Goal: Information Seeking & Learning: Compare options

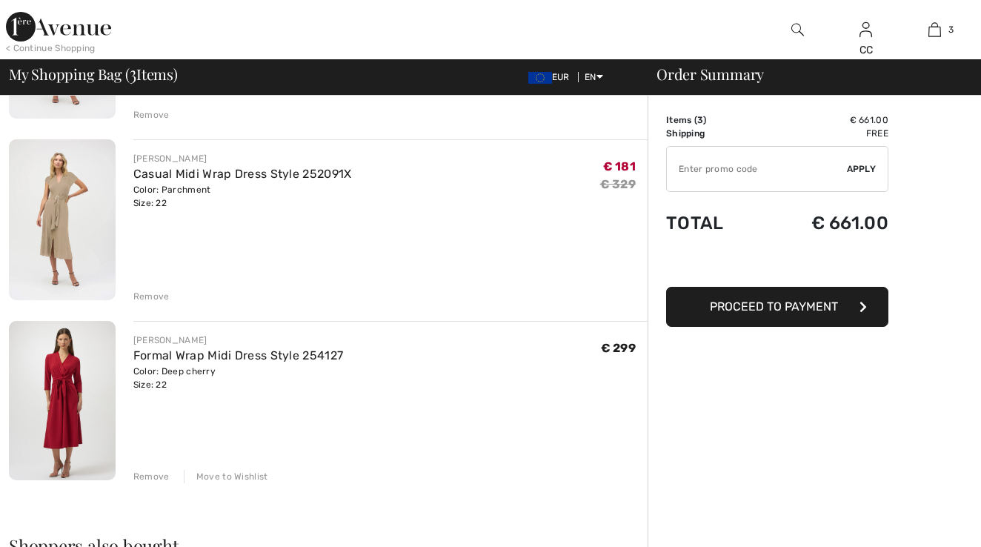
scroll to position [259, 0]
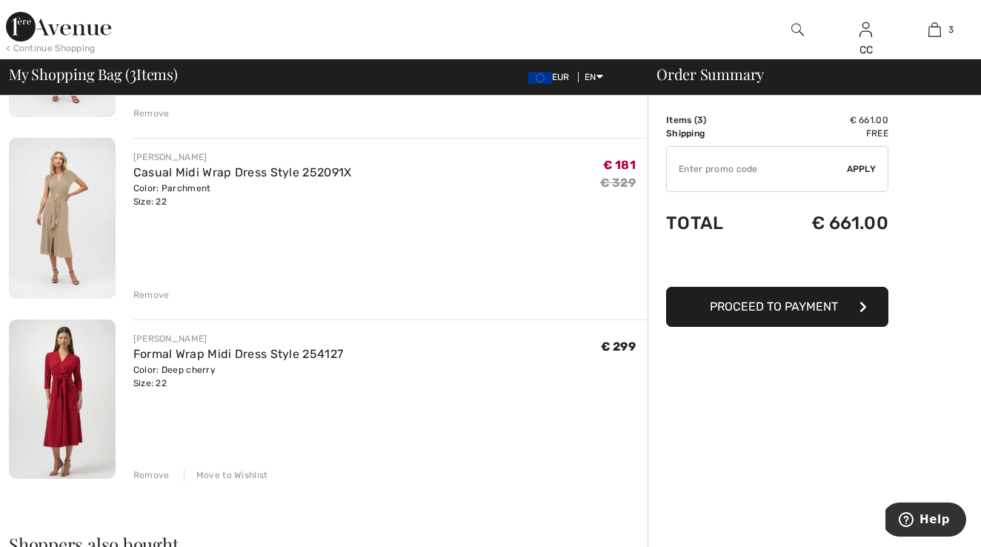
click at [78, 401] on img at bounding box center [62, 398] width 107 height 159
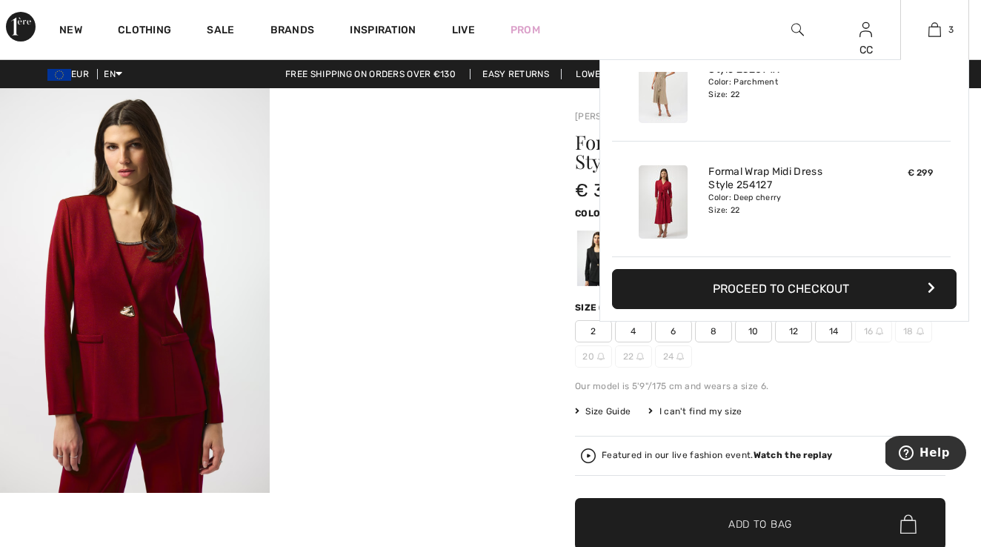
scroll to position [162, 0]
click at [937, 36] on img at bounding box center [934, 30] width 13 height 18
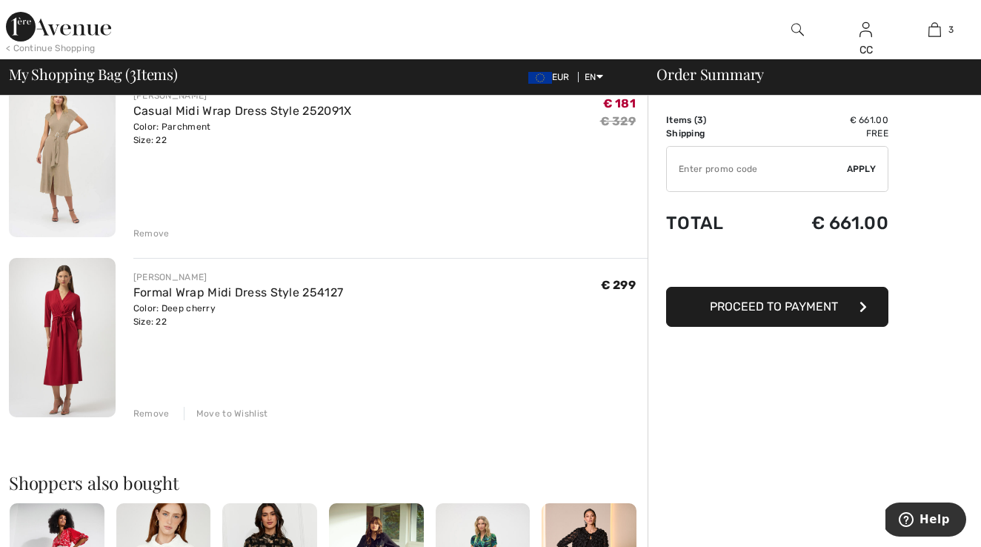
scroll to position [332, 0]
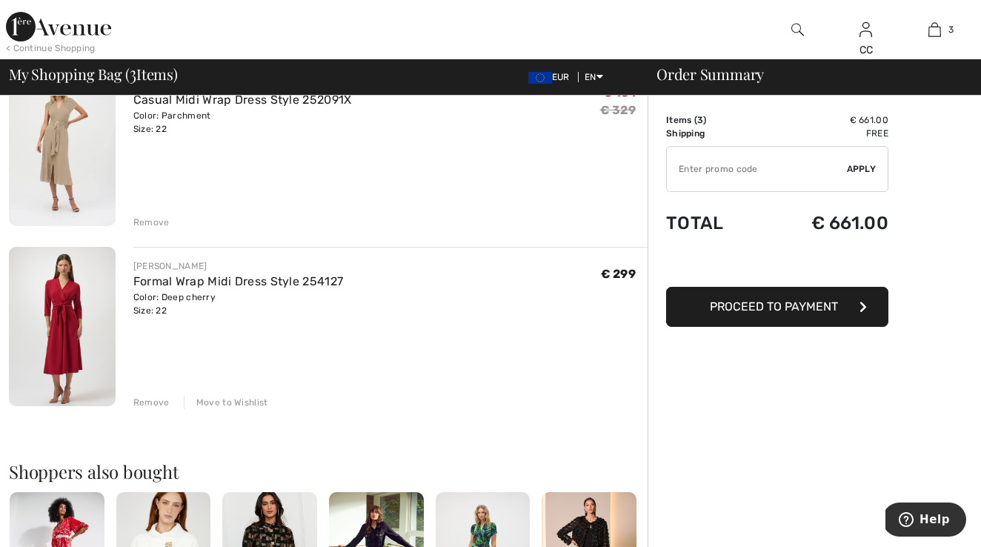
click at [787, 168] on input "TEXT" at bounding box center [757, 169] width 180 height 44
click at [868, 170] on span "Apply" at bounding box center [862, 168] width 30 height 13
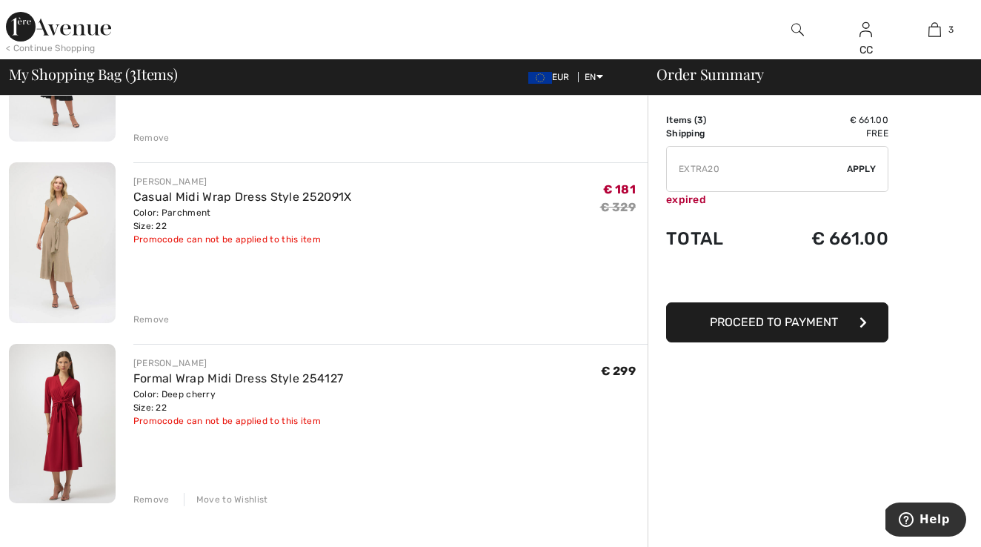
scroll to position [235, 0]
click at [725, 169] on input "TEXT" at bounding box center [757, 169] width 180 height 44
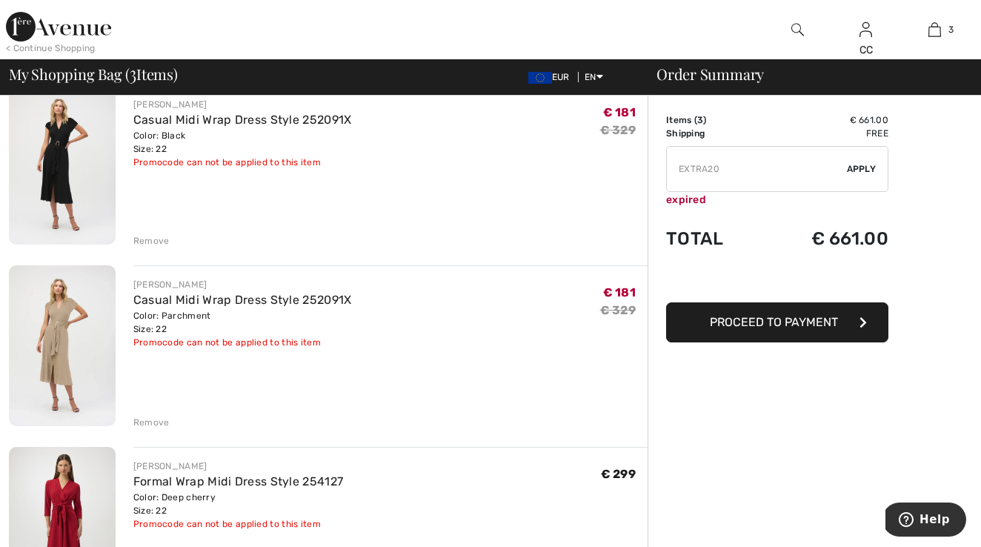
scroll to position [138, 0]
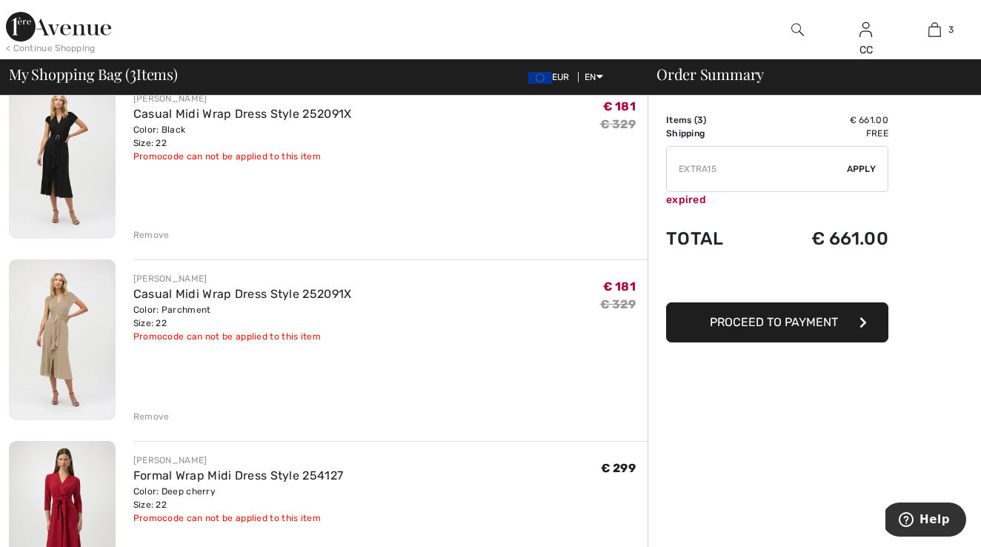
type input "EXTRA15"
click at [871, 164] on span "Apply" at bounding box center [862, 168] width 30 height 13
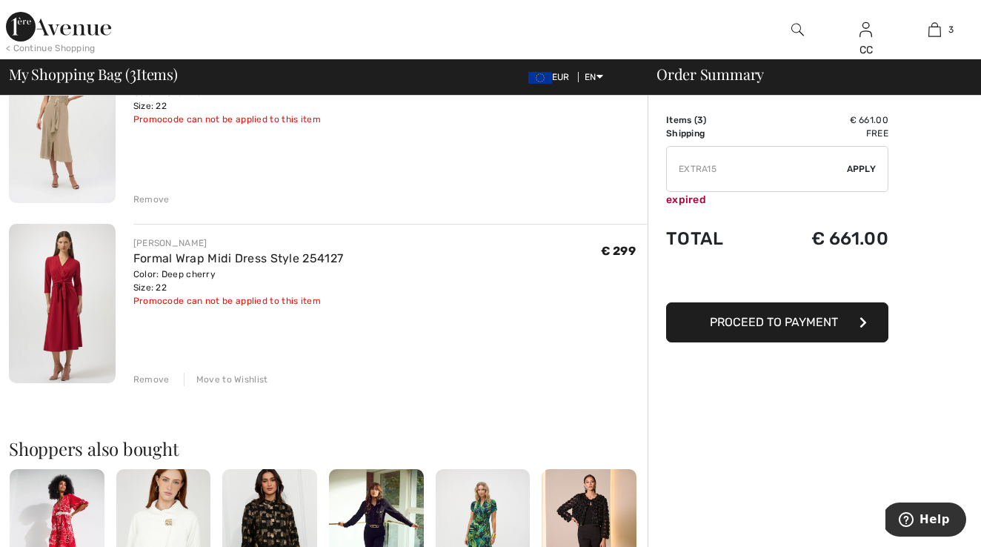
scroll to position [357, 0]
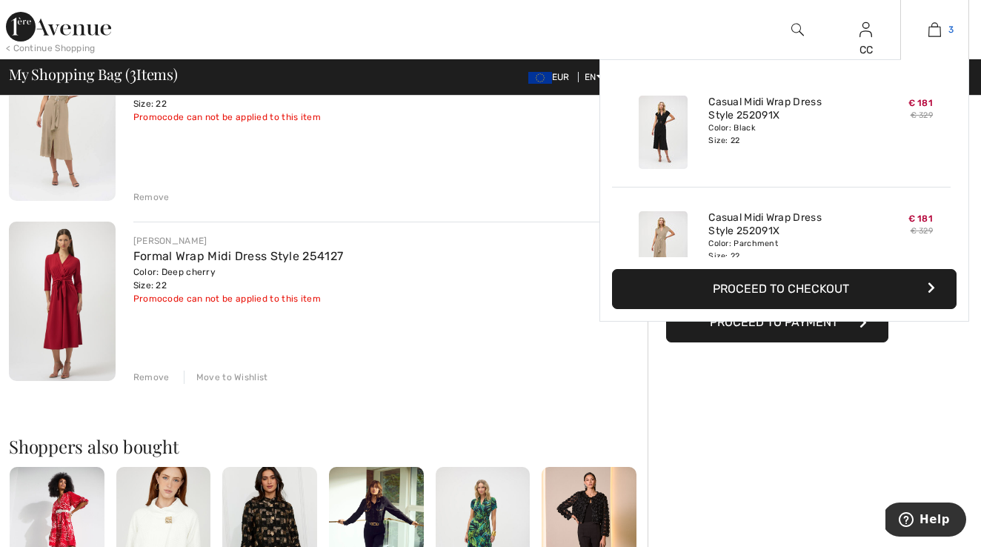
click at [932, 30] on img at bounding box center [934, 30] width 13 height 18
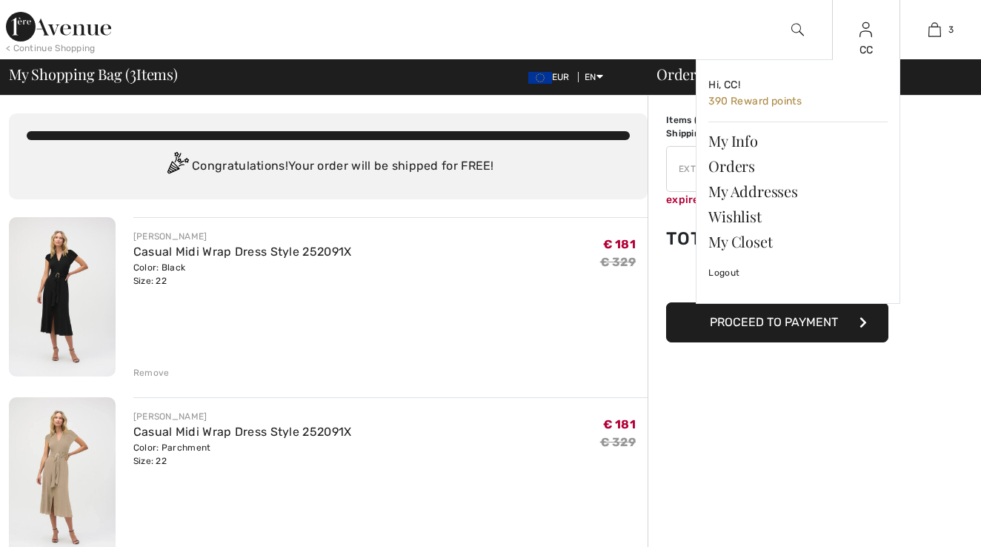
click at [871, 37] on img at bounding box center [865, 30] width 13 height 18
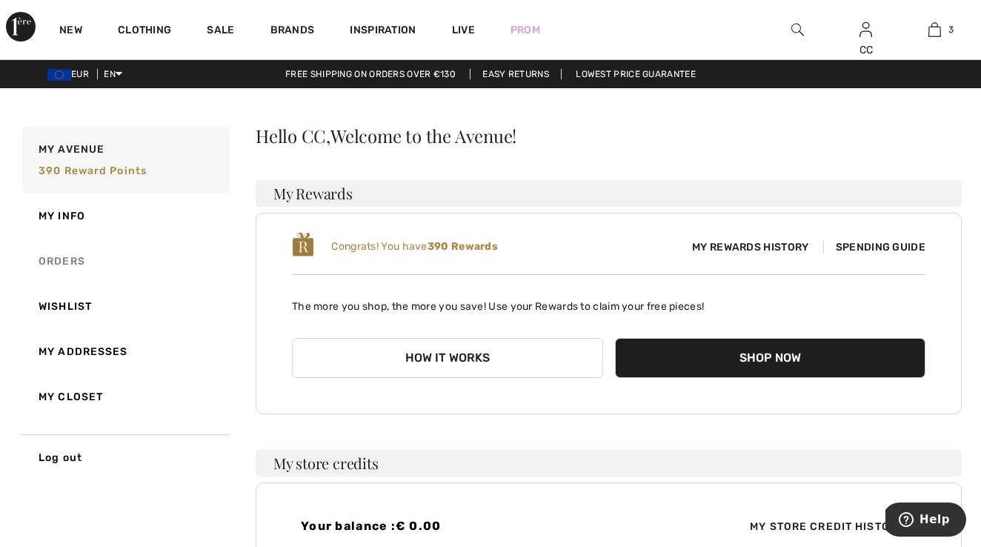
click at [84, 262] on link "Orders" at bounding box center [124, 261] width 210 height 45
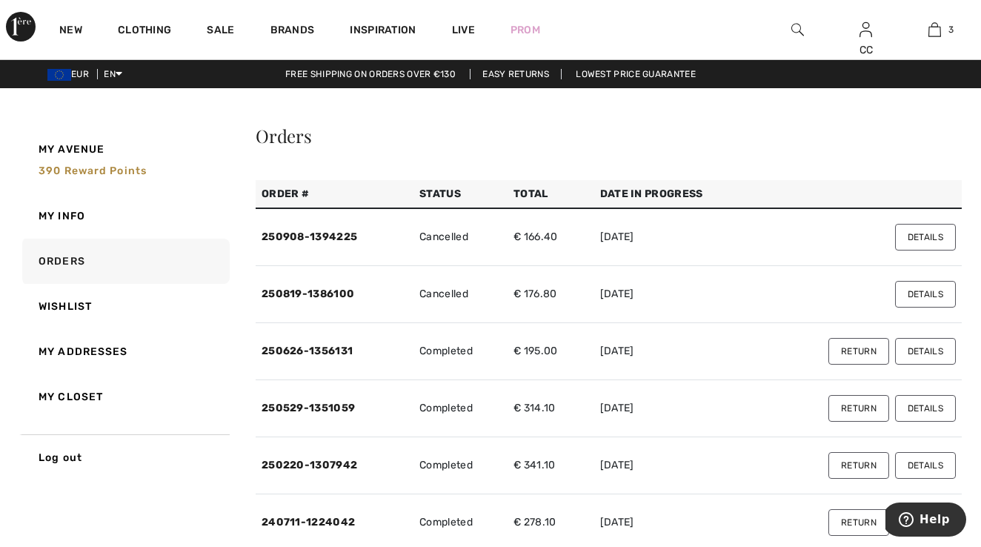
click at [459, 241] on td "Cancelled" at bounding box center [460, 237] width 94 height 58
click at [914, 237] on button "Details" at bounding box center [925, 237] width 61 height 27
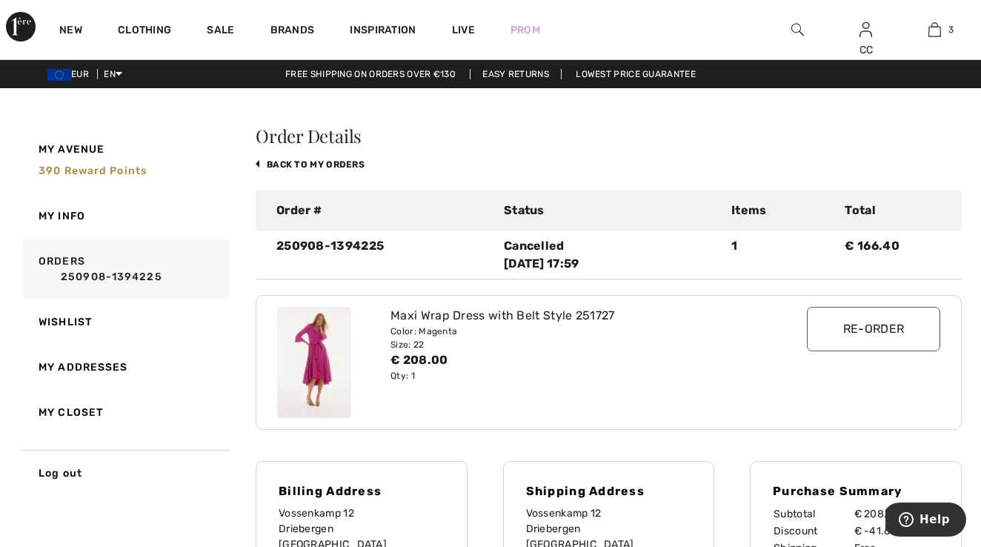
click at [939, 521] on span "Help" at bounding box center [934, 519] width 30 height 13
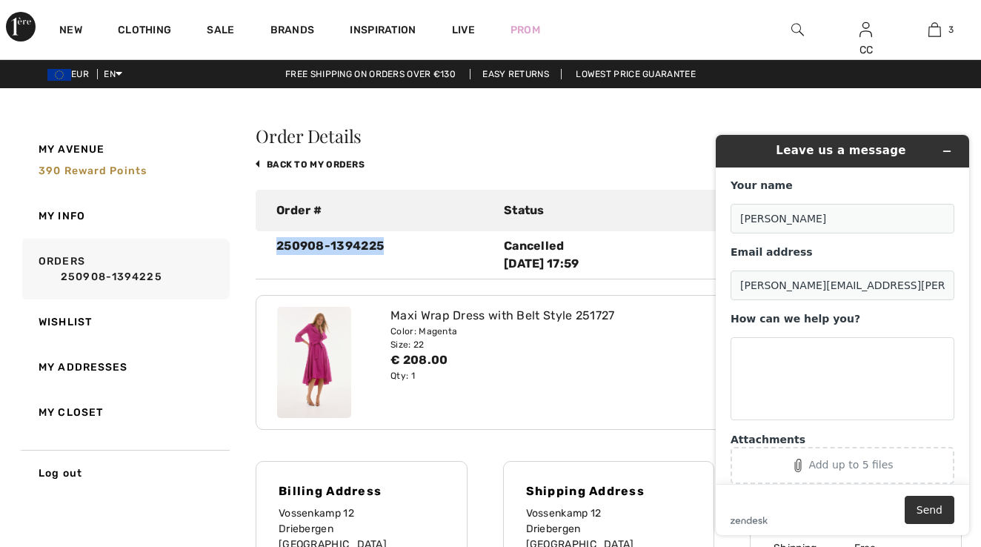
drag, startPoint x: 391, startPoint y: 248, endPoint x: 271, endPoint y: 247, distance: 120.0
click at [271, 247] on div "250908-1394225" at bounding box center [380, 255] width 227 height 36
click at [610, 320] on div "Maxi Wrap Dress with Belt Style 251727" at bounding box center [579, 316] width 379 height 18
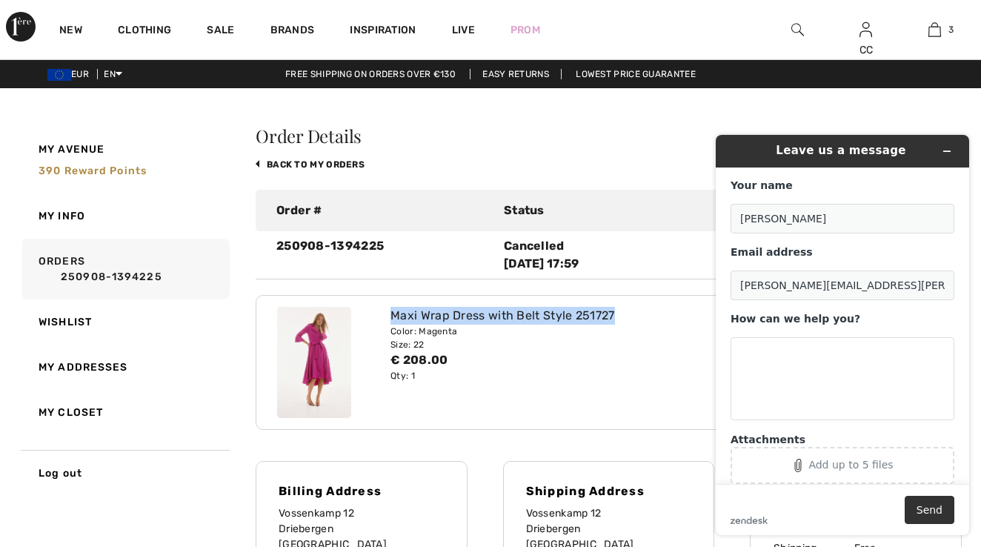
drag, startPoint x: 613, startPoint y: 318, endPoint x: 398, endPoint y: 306, distance: 215.2
click at [398, 306] on div "Maxi Wrap Dress with Belt Style 251727 Color: Magenta Size: 22 € 208.00 Qty: 1 …" at bounding box center [608, 362] width 681 height 133
copy div "Maxi Wrap Dress with Belt Style 251727"
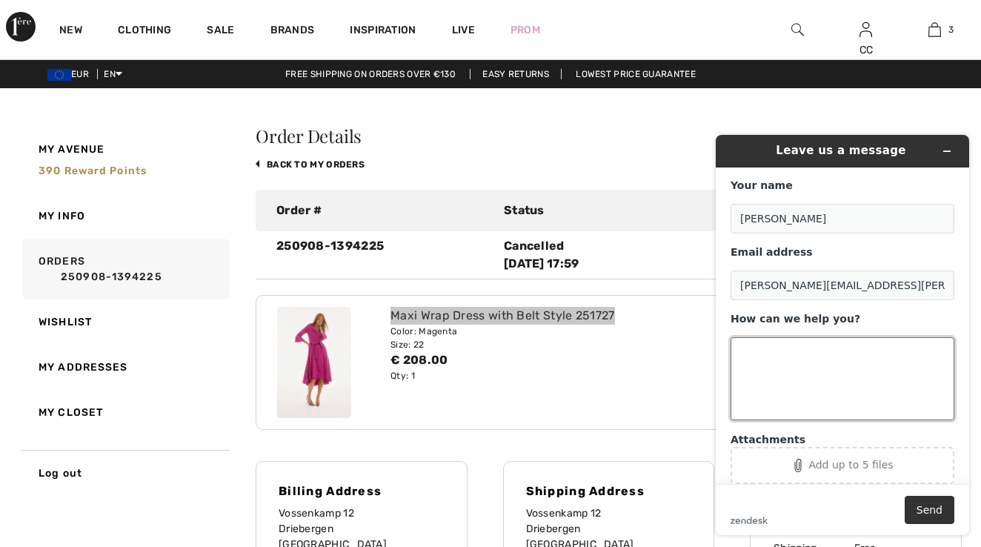
click at [770, 345] on textarea "How can we help you?" at bounding box center [843, 378] width 224 height 83
paste textarea "Maxi Wrap Dress with Belt Style 251727"
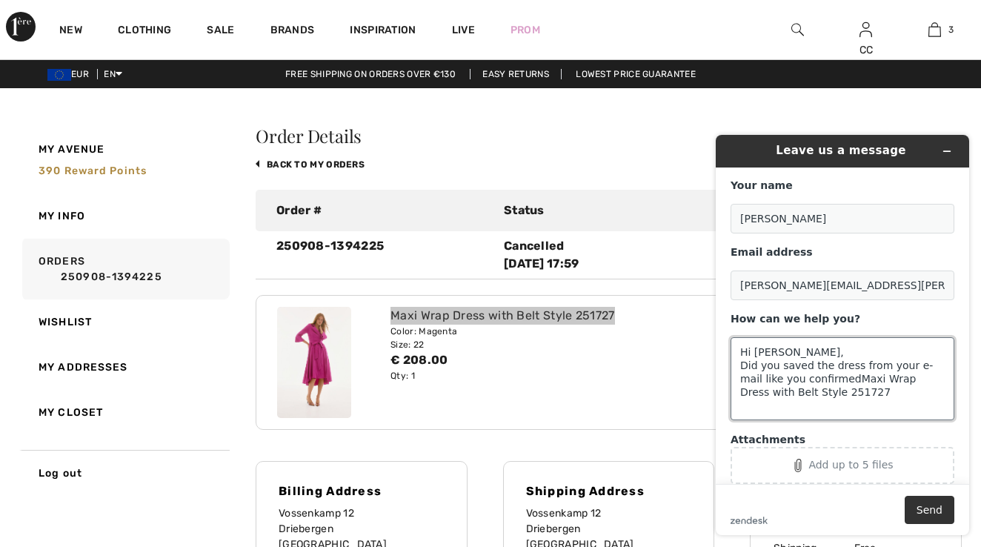
click at [831, 374] on textarea "Hi Leslie, Did you saved the dress from your e-mail like you confirmedMaxi Wrap…" at bounding box center [843, 378] width 224 height 83
click at [830, 391] on textarea "Hi Leslie, Did you saved the dress from your e-mail like you confirmed Maxi Wra…" at bounding box center [843, 378] width 224 height 83
type textarea "Hi Leslie, Did you saved the dress from your e-mail like you confirmed Maxi Wra…"
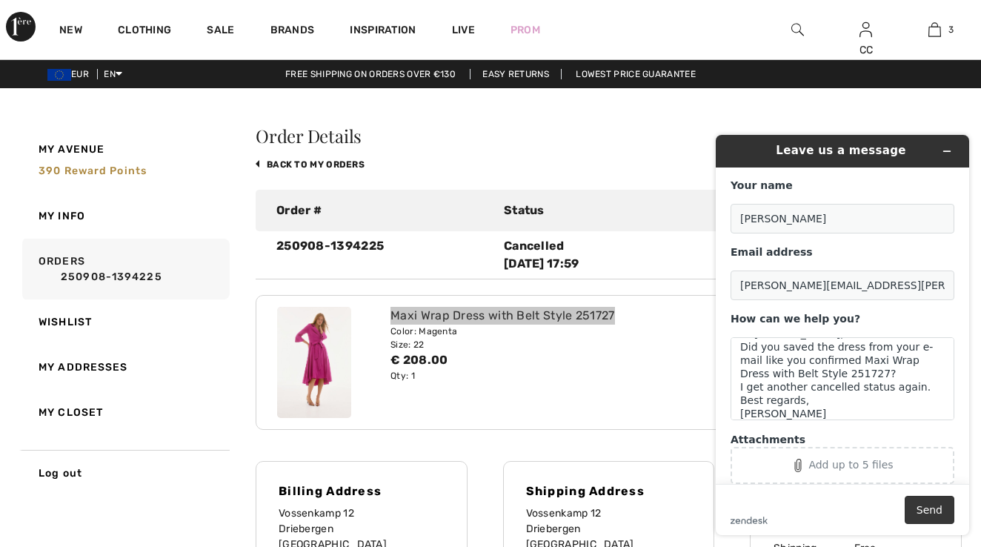
click at [923, 505] on button "Send" at bounding box center [930, 510] width 50 height 28
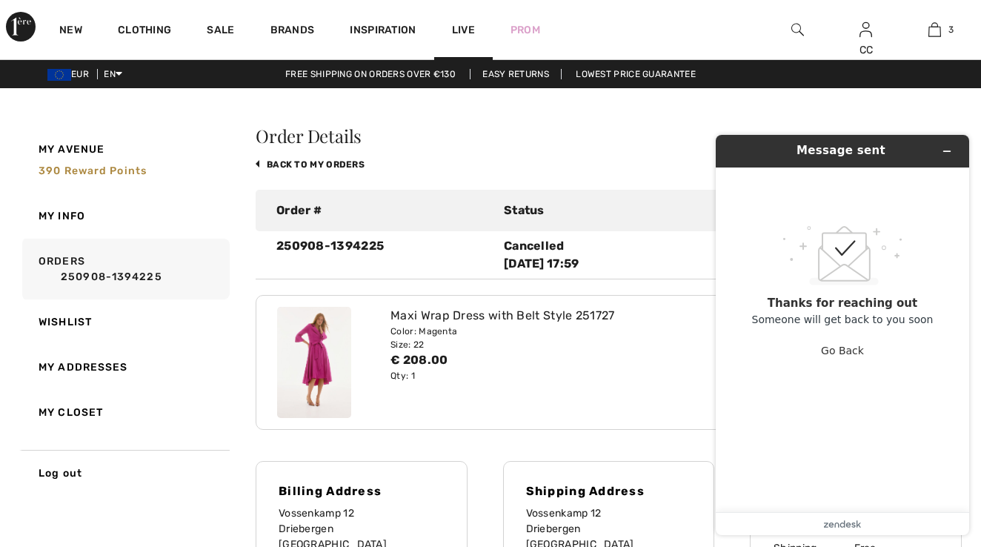
click at [487, 32] on div "Live" at bounding box center [463, 29] width 59 height 61
click at [817, 116] on div "Log out Are you sure you want to logout? Logout New Clothing Sale Brands Inspir…" at bounding box center [490, 528] width 981 height 1057
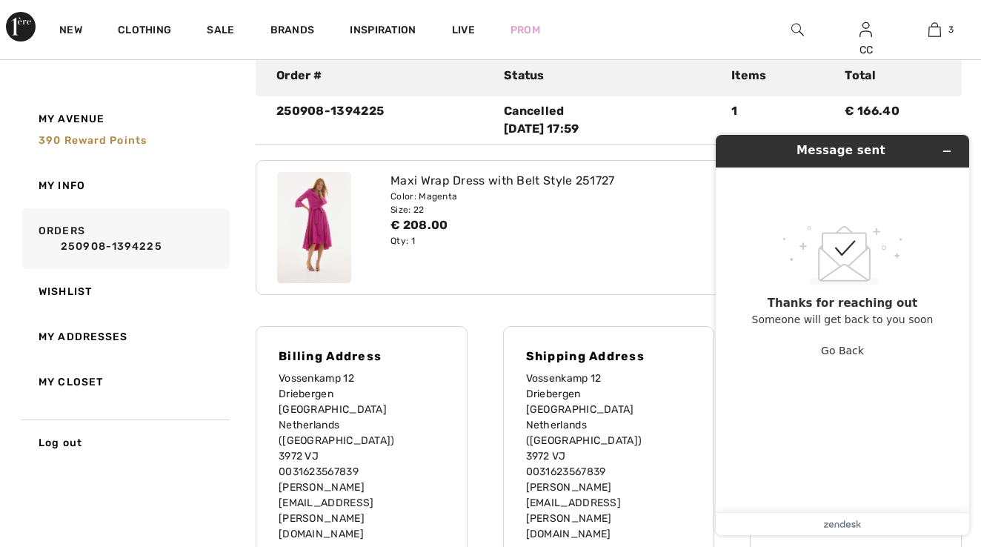
scroll to position [127, 0]
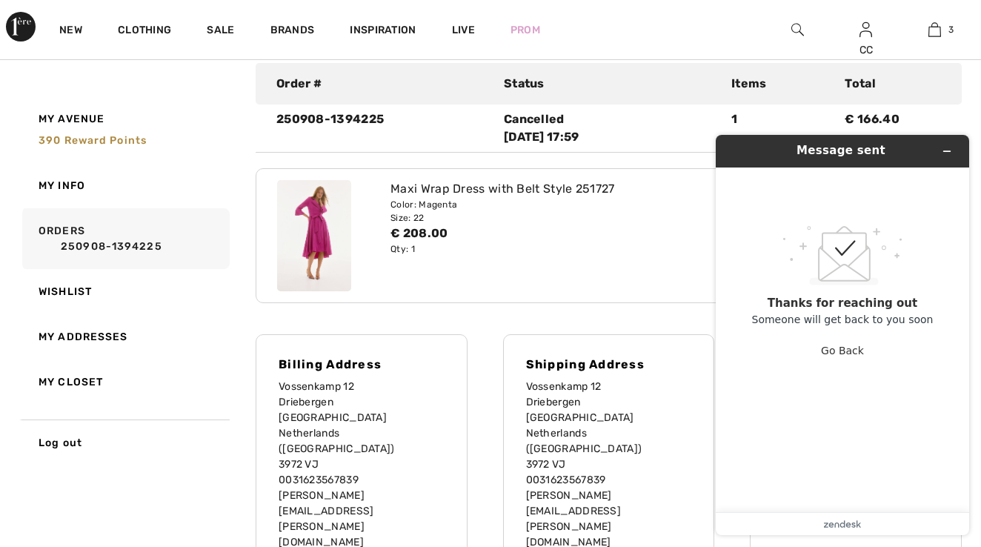
click at [317, 214] on img at bounding box center [314, 235] width 74 height 111
click at [334, 216] on img at bounding box center [314, 235] width 74 height 111
click at [535, 110] on div "Order # Status Items Total 250908-1394225 Cancelled 2025-09-11 17:59 1 € 166.40" at bounding box center [609, 108] width 706 height 90
click at [539, 130] on div "Cancelled 2025-09-11 17:59" at bounding box center [609, 128] width 210 height 36
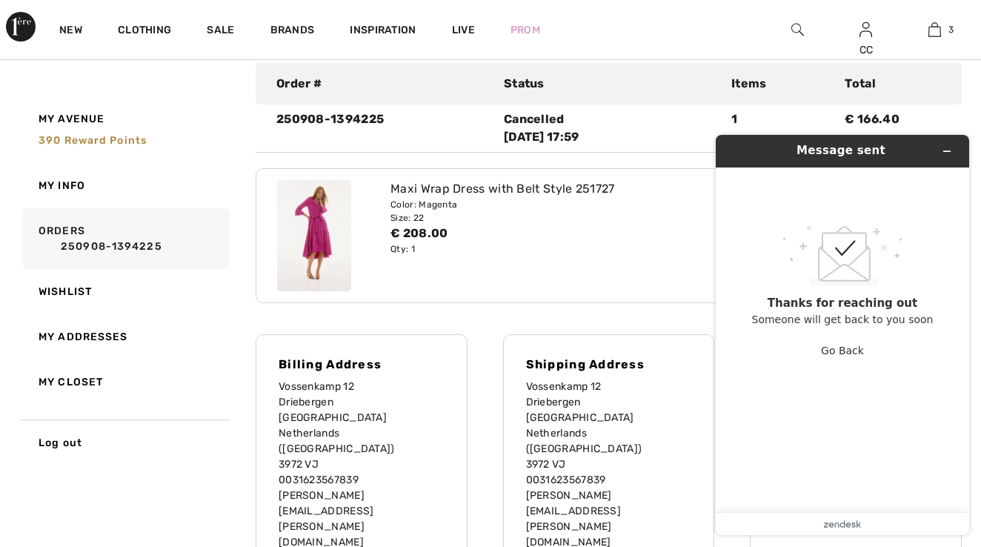
click at [527, 201] on div "Color: Magenta" at bounding box center [579, 204] width 379 height 13
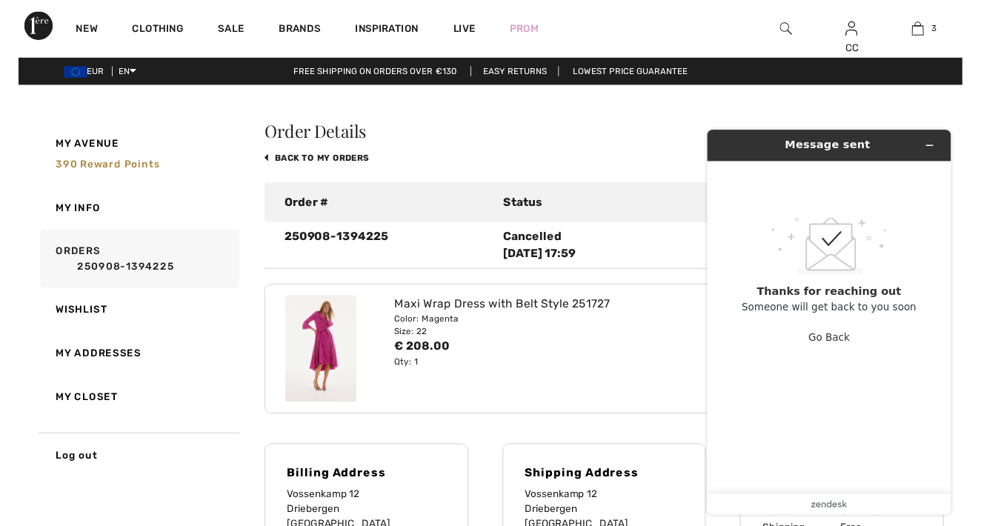
scroll to position [0, 0]
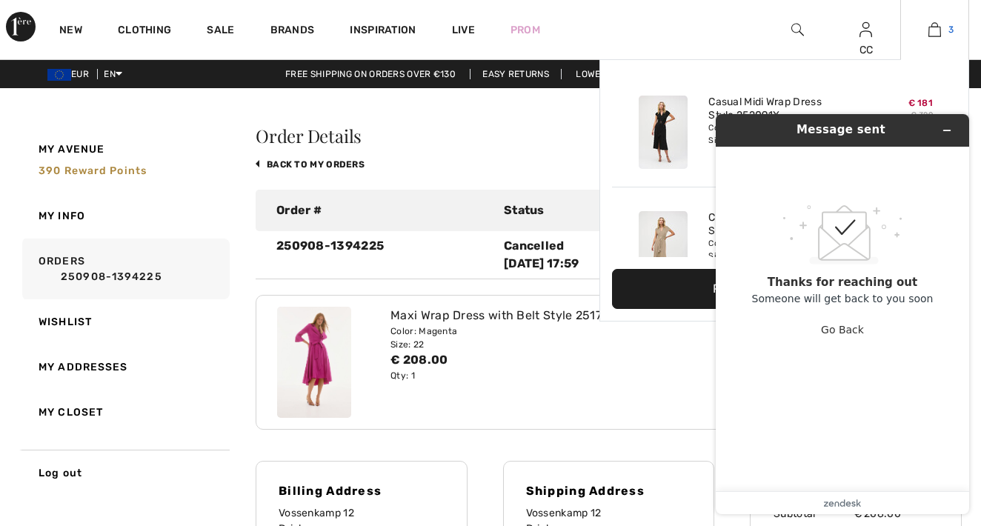
click at [937, 27] on img at bounding box center [934, 30] width 13 height 18
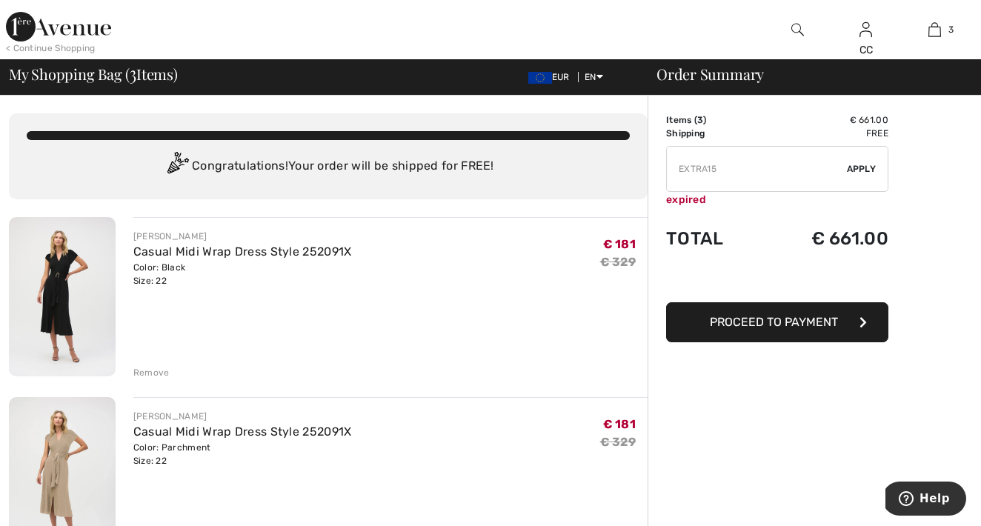
click at [719, 168] on input "TEXT" at bounding box center [757, 169] width 180 height 44
paste input "OC00154631"
type input "OC00154631"
click at [869, 163] on span "Apply" at bounding box center [862, 168] width 30 height 13
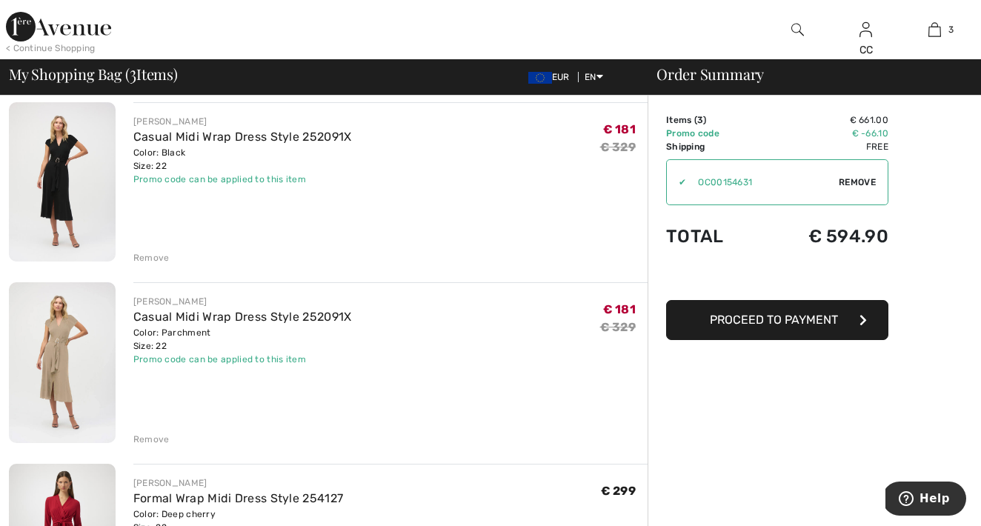
scroll to position [72, 0]
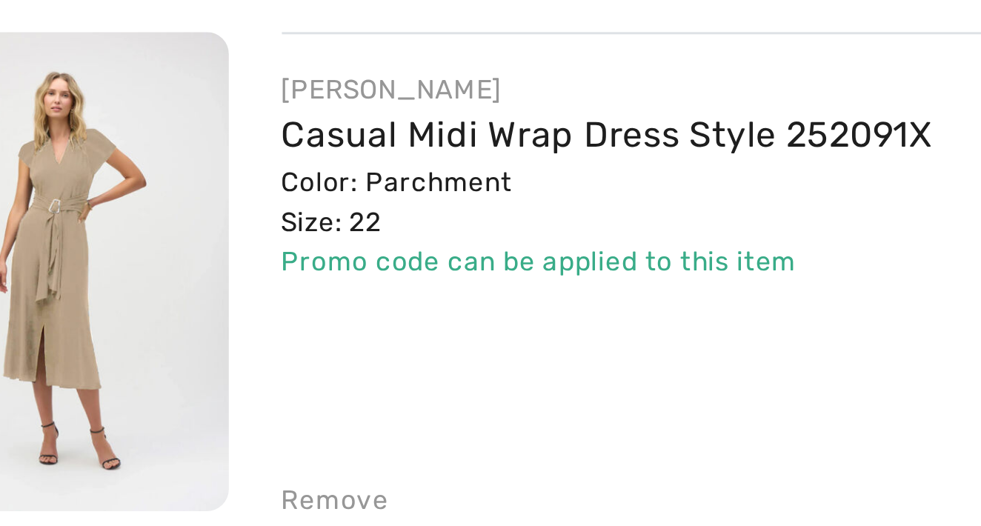
click at [64, 325] on img at bounding box center [62, 405] width 107 height 160
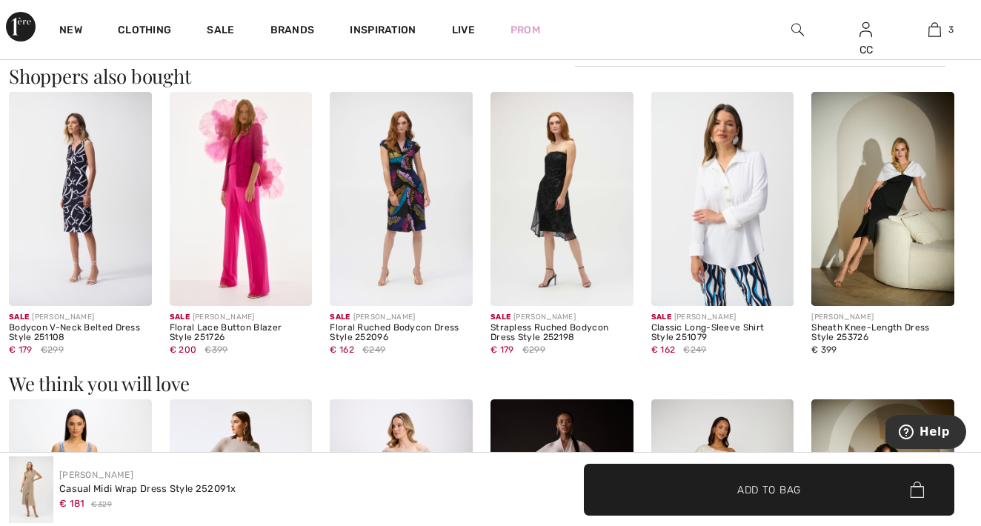
scroll to position [948, 0]
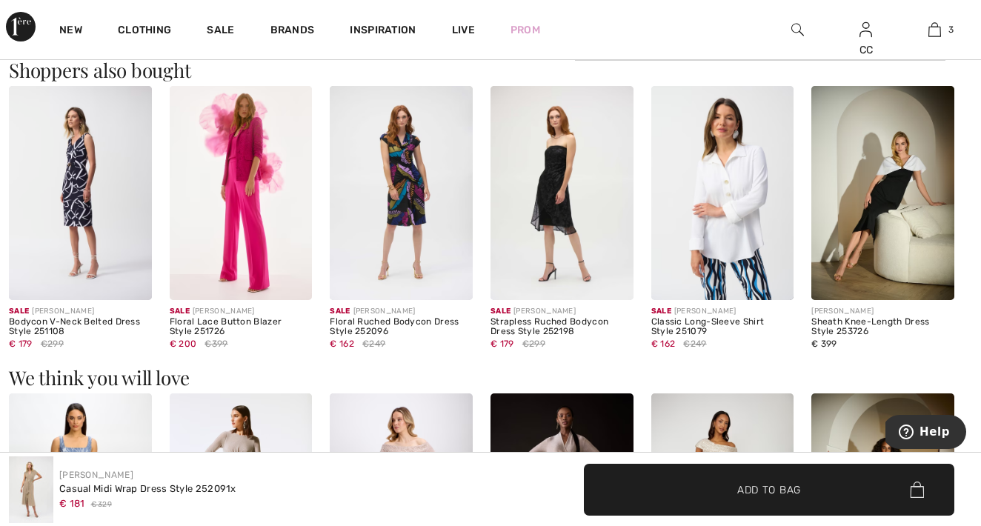
click at [740, 195] on img at bounding box center [722, 193] width 143 height 214
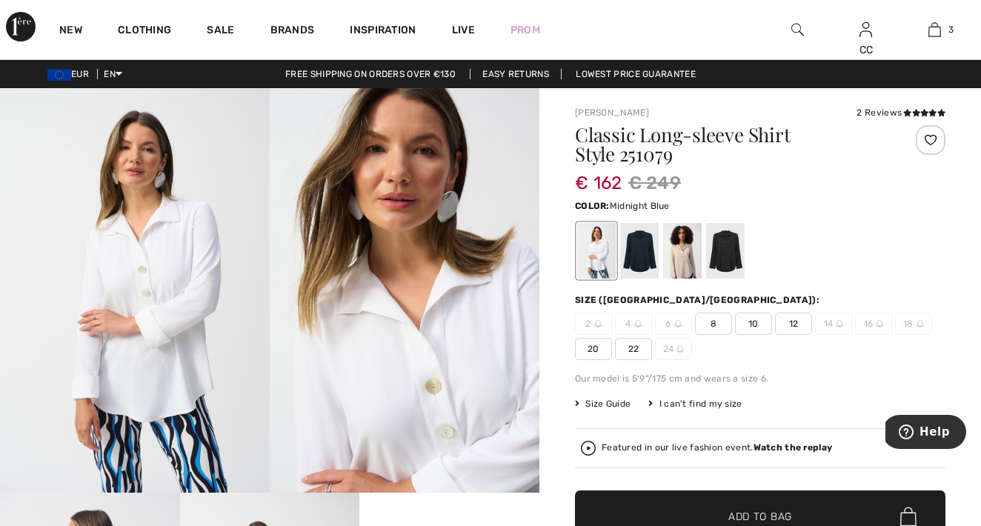
click div
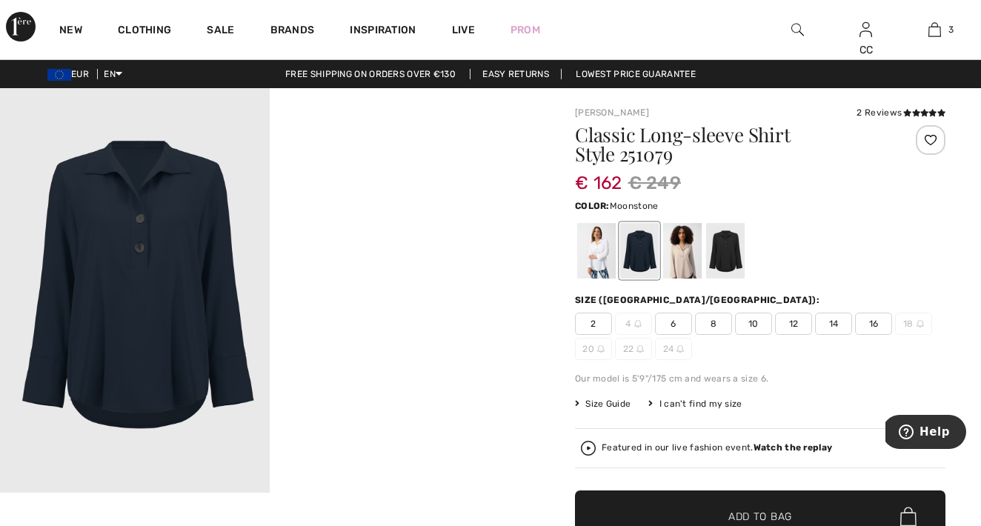
click div
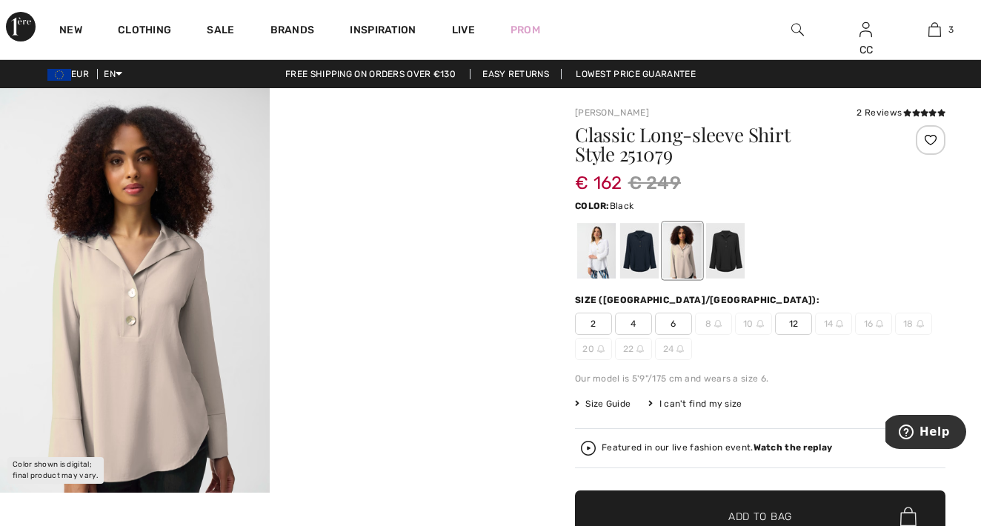
click div
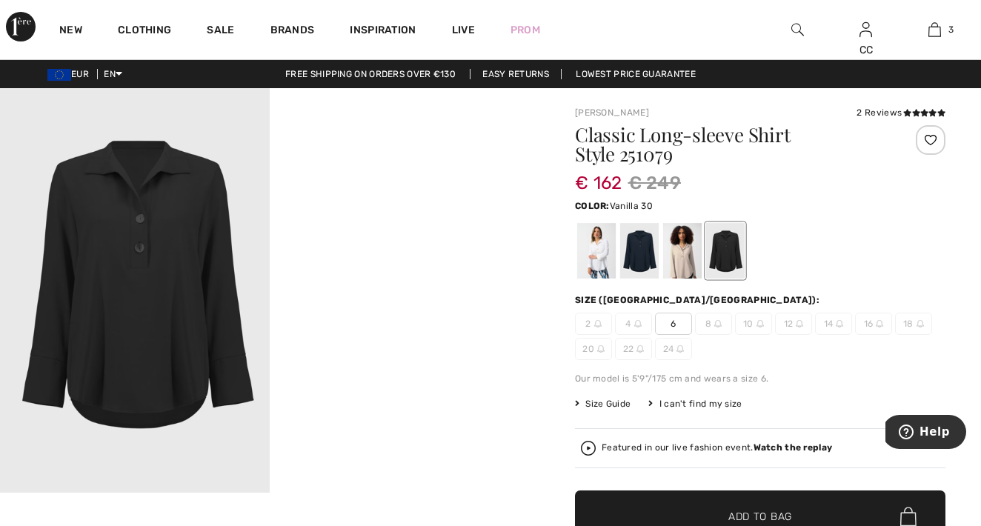
click div
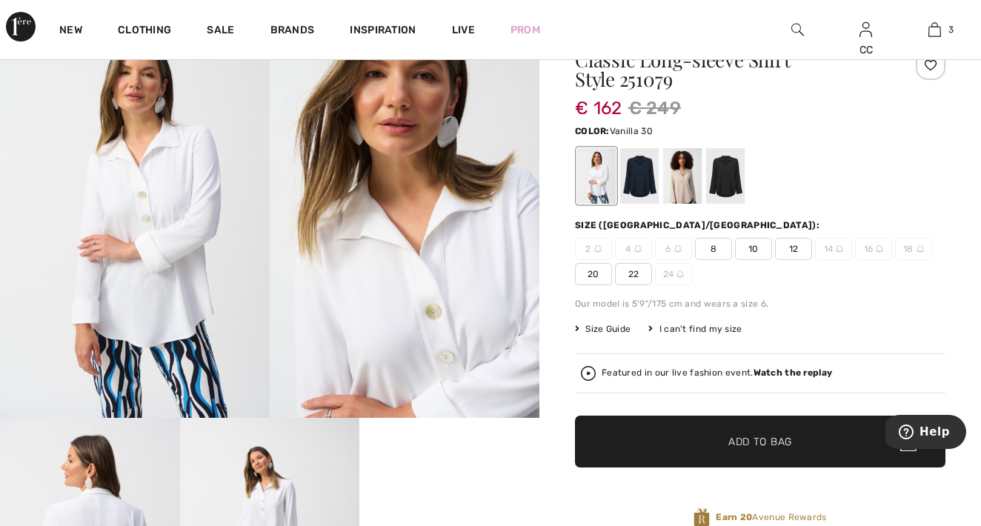
scroll to position [82, 0]
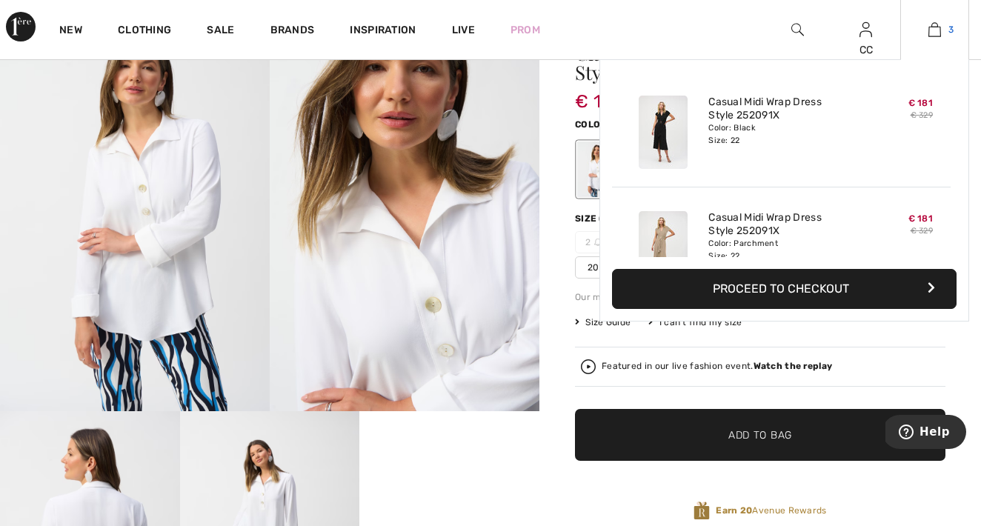
click img
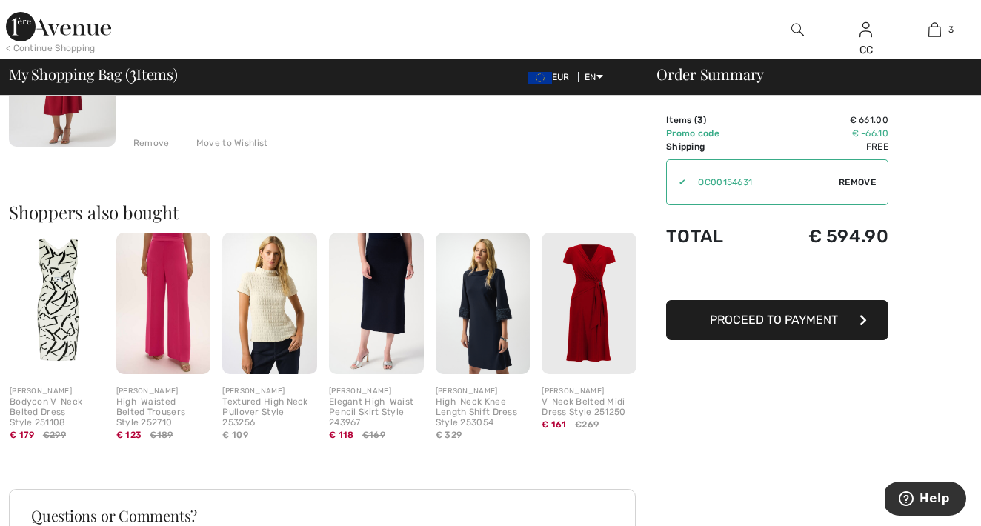
scroll to position [593, 0]
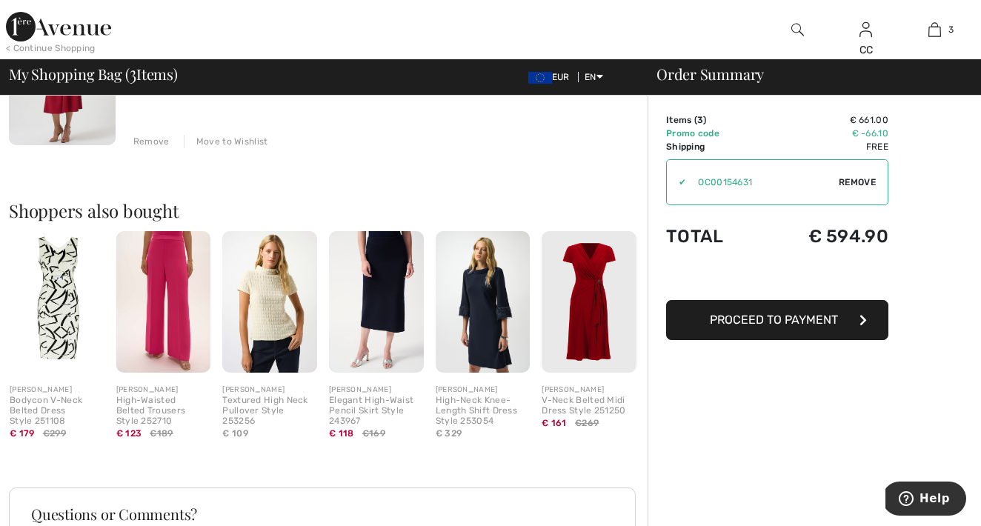
click at [602, 317] on img at bounding box center [589, 302] width 95 height 142
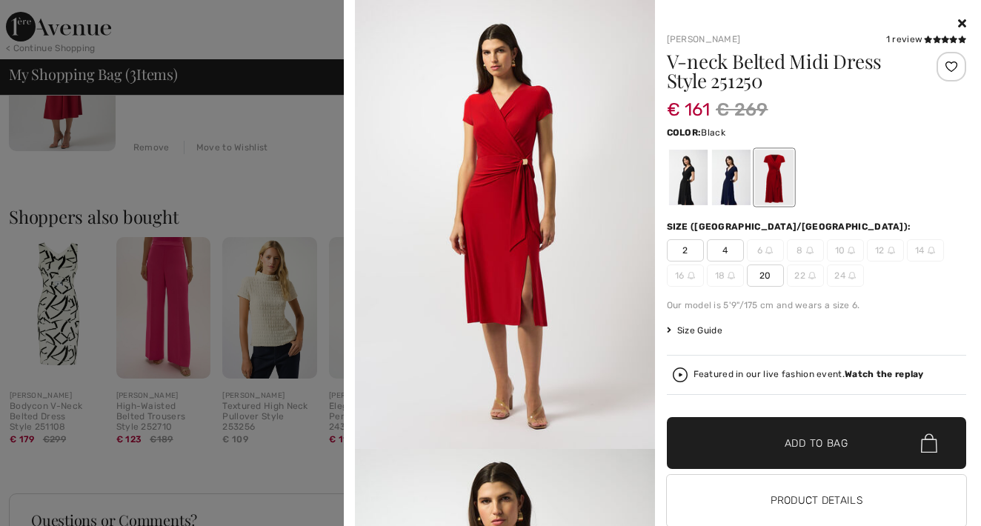
scroll to position [582, 0]
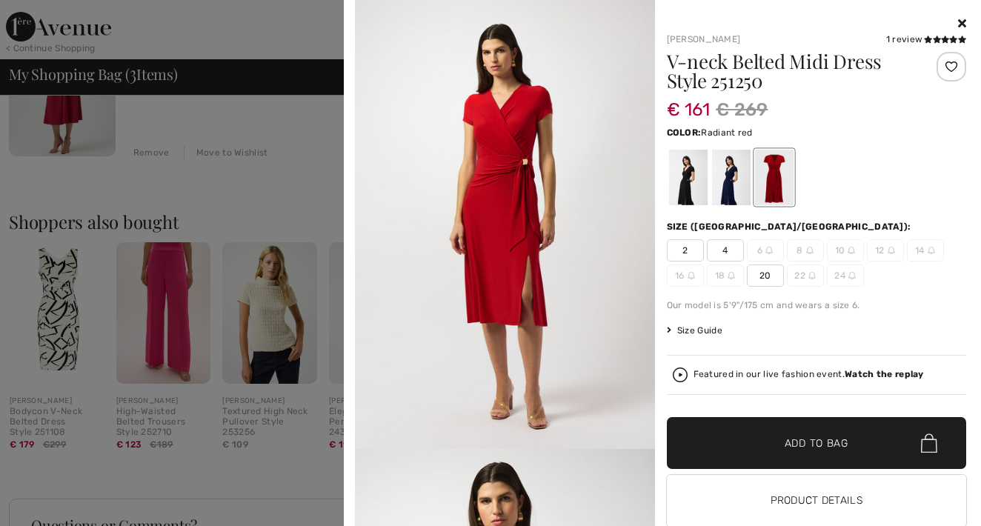
click at [324, 199] on div at bounding box center [490, 263] width 981 height 526
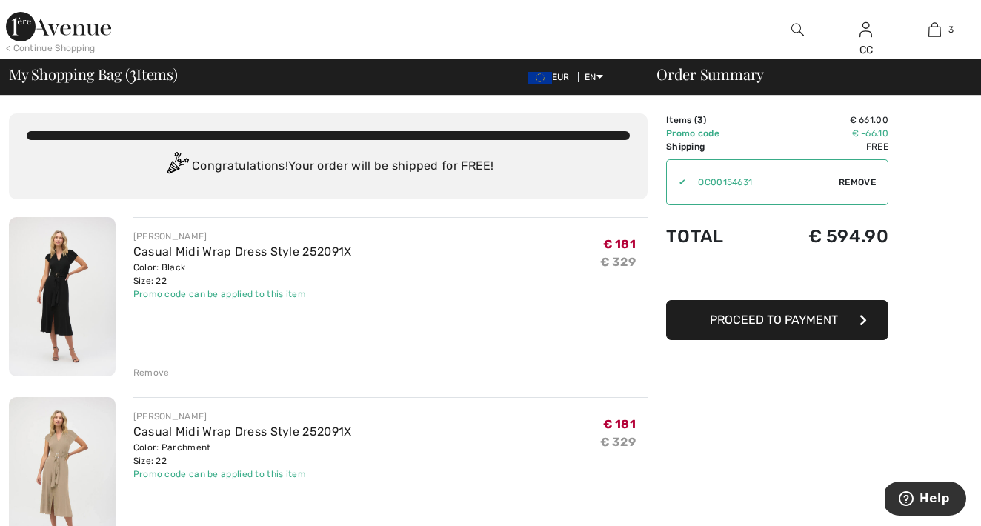
scroll to position [0, 0]
click at [86, 29] on img at bounding box center [58, 27] width 105 height 30
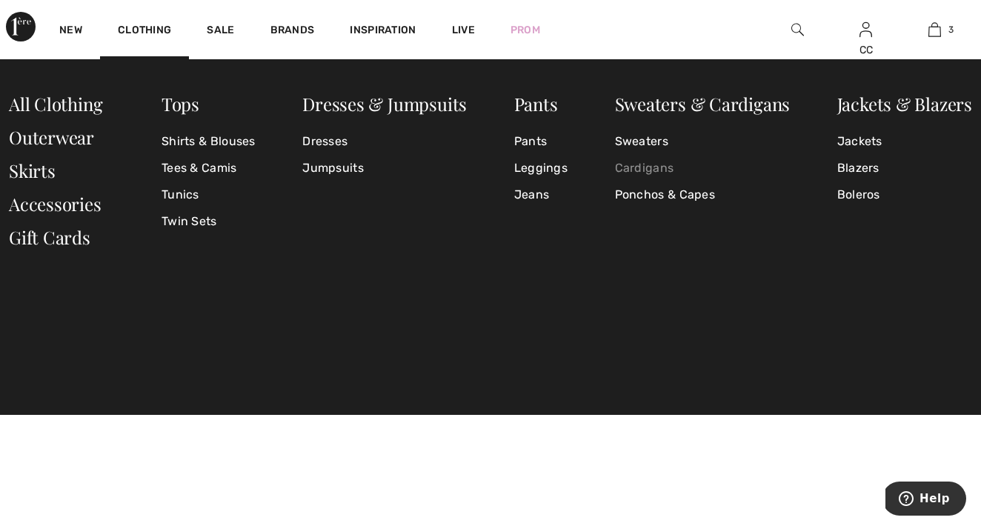
click at [669, 163] on link "Cardigans" at bounding box center [703, 168] width 176 height 27
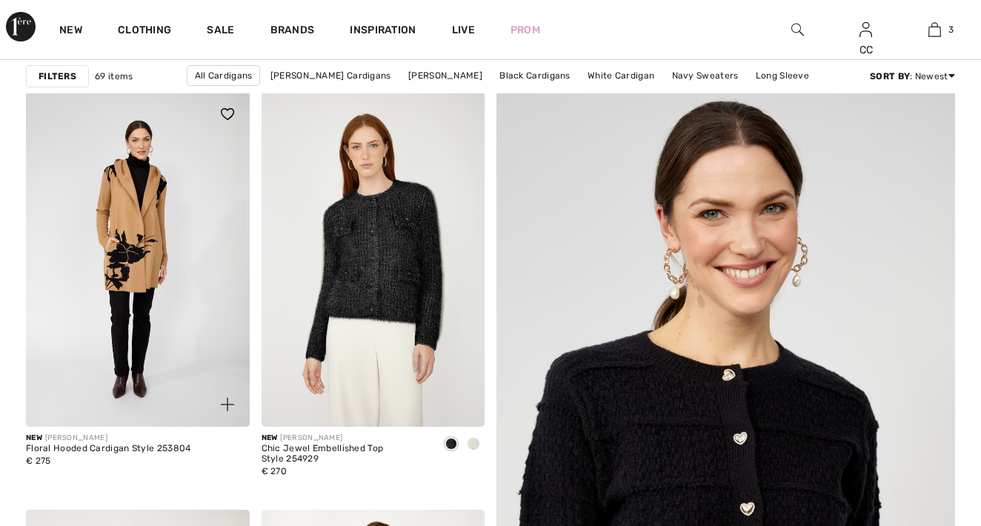
scroll to position [127, 0]
click at [61, 75] on strong "Filters" at bounding box center [58, 76] width 38 height 13
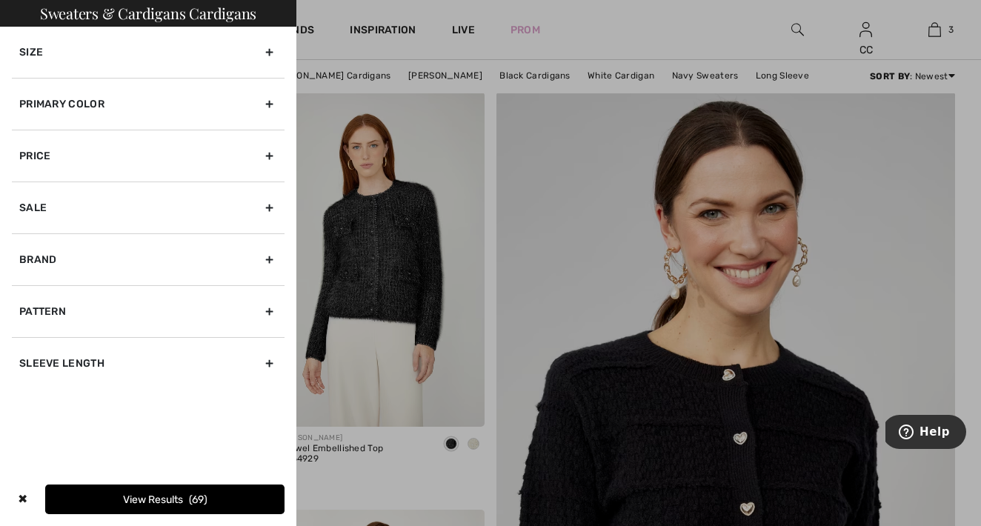
click at [88, 57] on div "Size" at bounding box center [148, 52] width 273 height 51
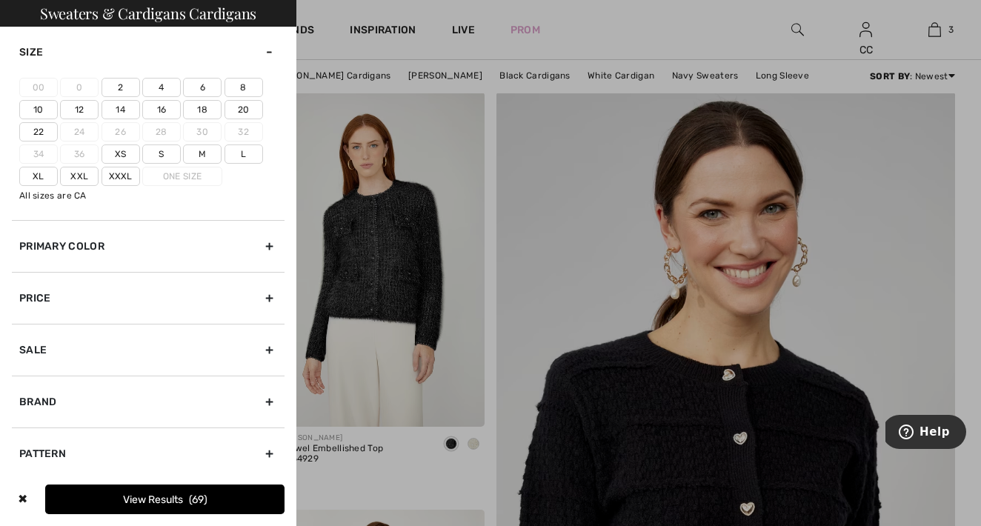
click at [45, 130] on label "22" at bounding box center [38, 131] width 39 height 19
click at [0, 0] on input"] "22" at bounding box center [0, 0] width 0 height 0
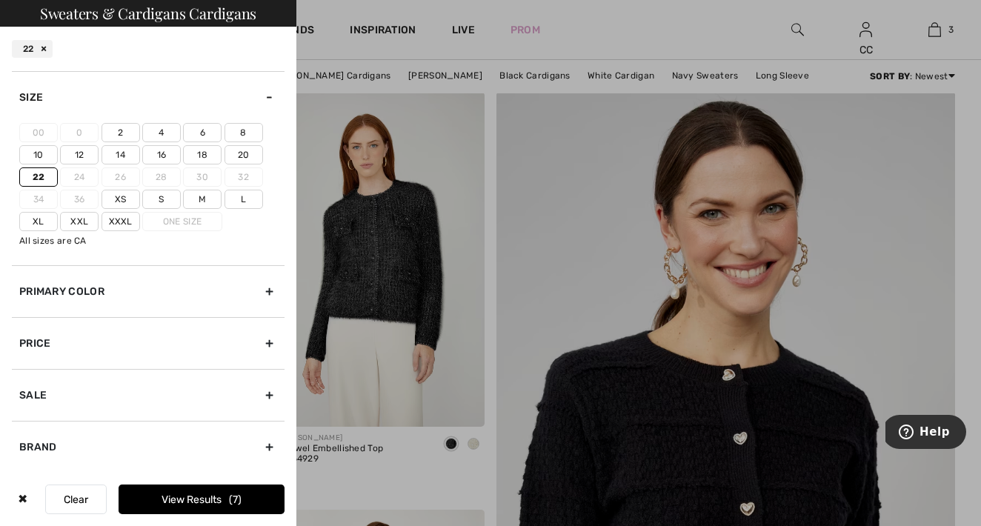
click at [126, 217] on label "Xxxl" at bounding box center [121, 221] width 39 height 19
click at [0, 0] on input"] "Xxxl" at bounding box center [0, 0] width 0 height 0
click at [80, 220] on label "Xxl" at bounding box center [79, 221] width 39 height 19
click at [0, 0] on input"] "Xxl" at bounding box center [0, 0] width 0 height 0
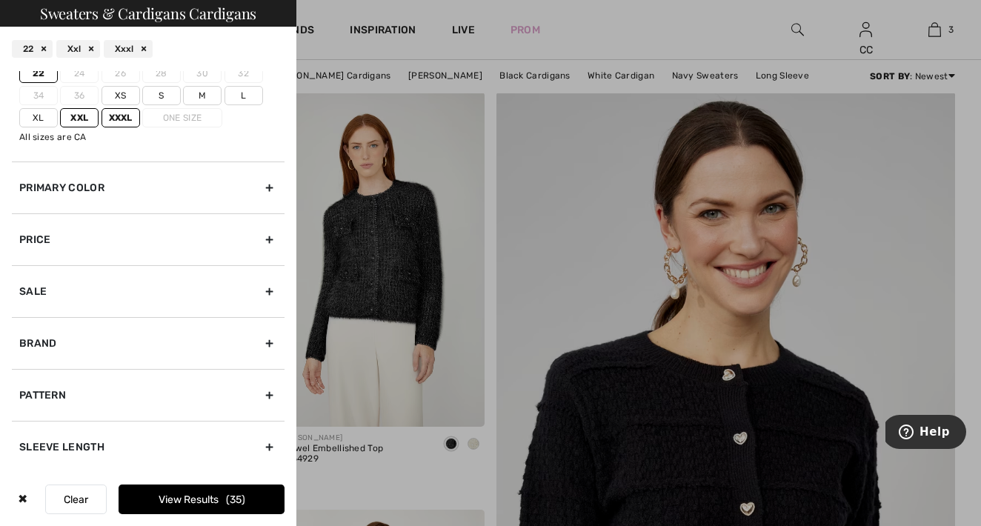
scroll to position [103, 0]
click at [144, 487] on button "View Results 35" at bounding box center [202, 500] width 166 height 30
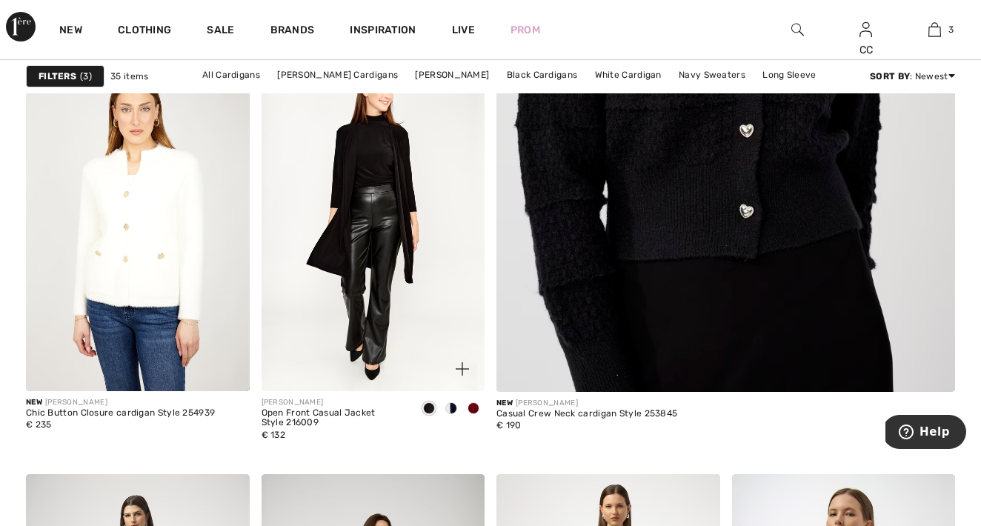
scroll to position [582, 0]
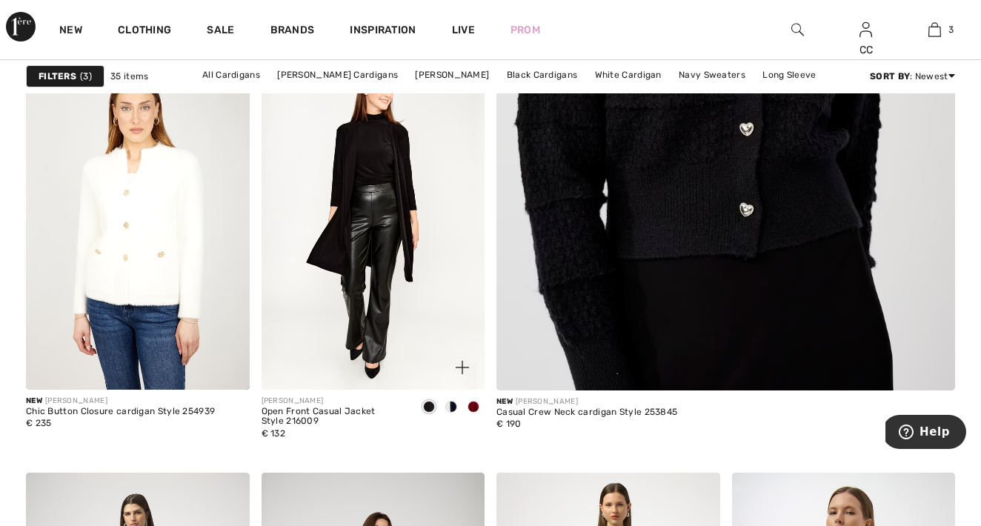
click at [473, 403] on span at bounding box center [474, 407] width 12 height 12
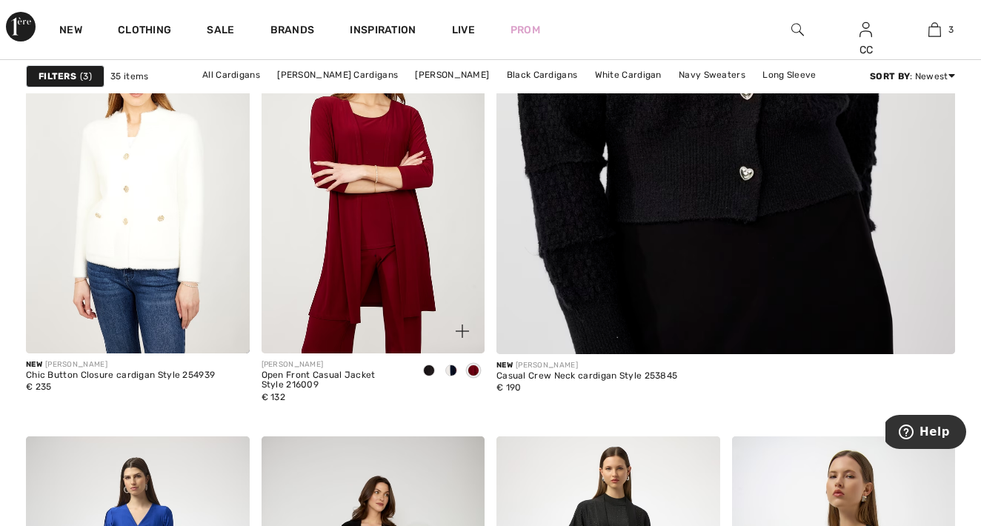
scroll to position [627, 0]
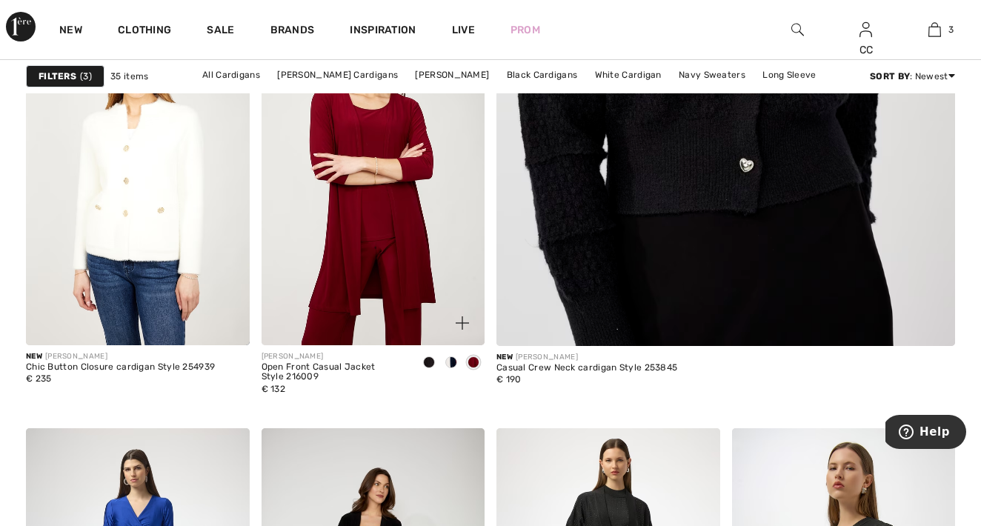
click at [435, 360] on div at bounding box center [429, 363] width 22 height 24
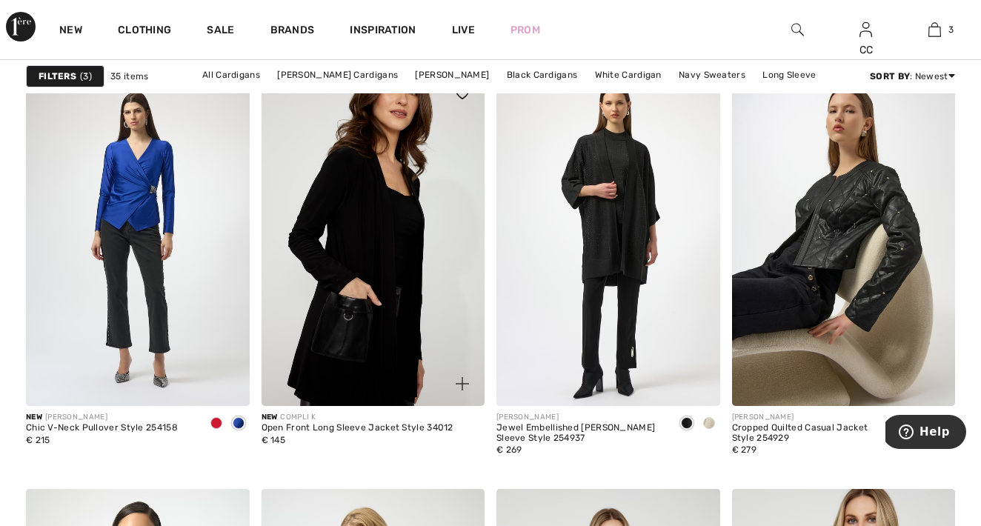
scroll to position [984, 0]
click at [392, 316] on img at bounding box center [374, 238] width 224 height 335
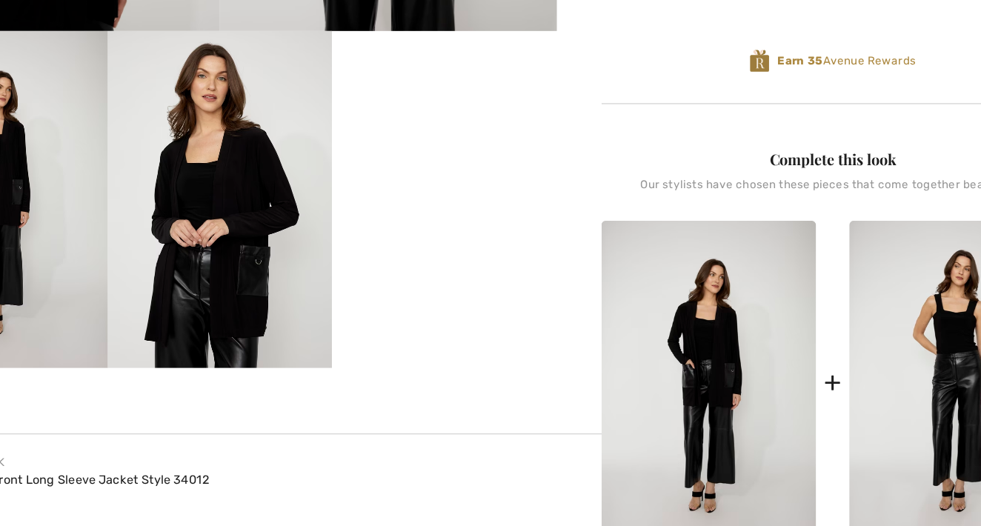
scroll to position [365, 0]
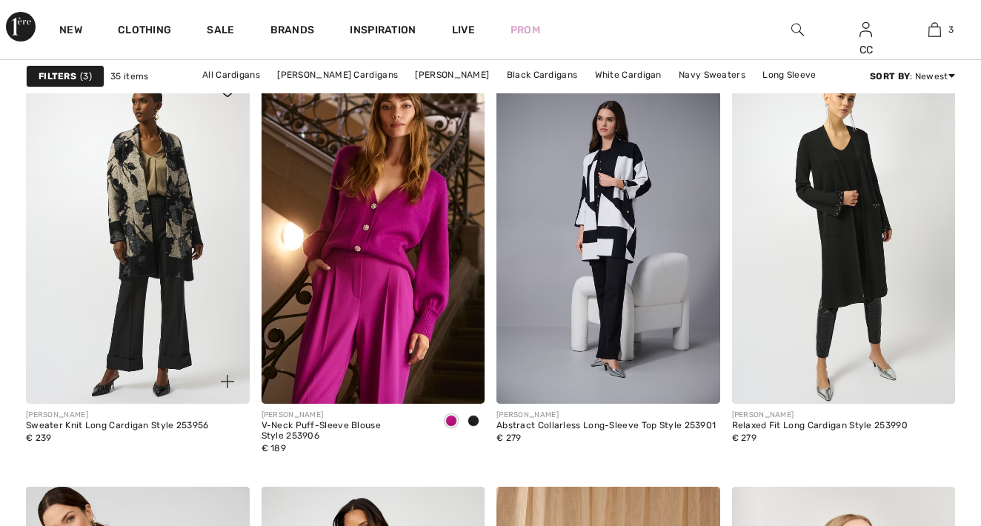
scroll to position [1981, 0]
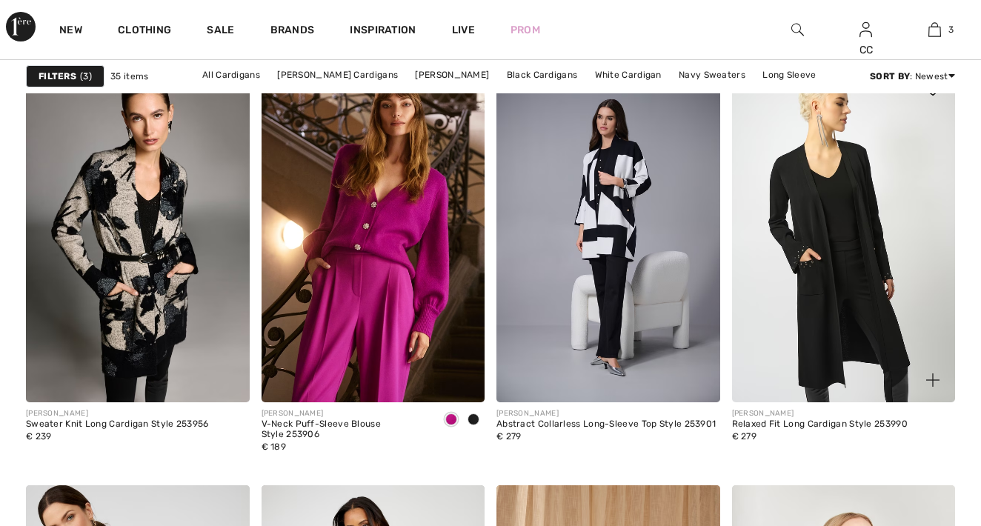
click at [811, 336] on img at bounding box center [844, 234] width 224 height 335
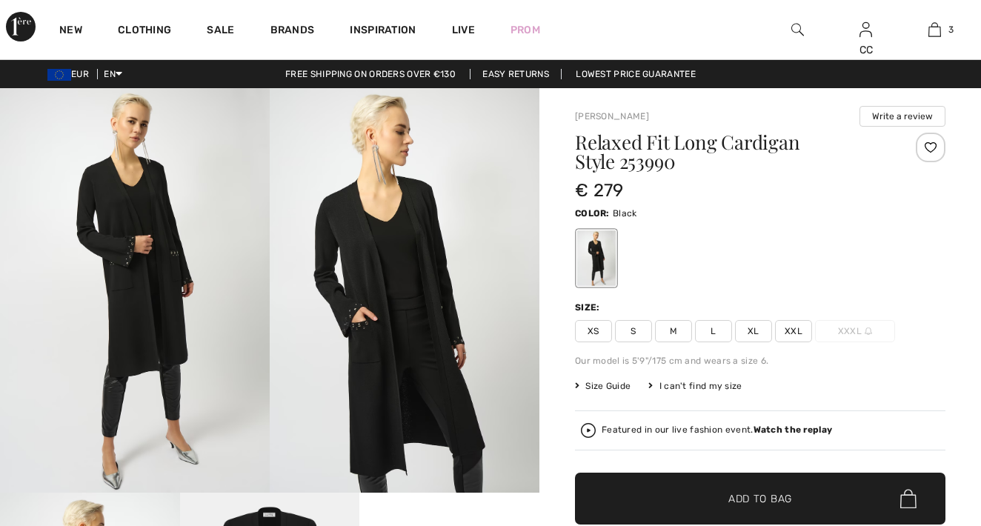
click at [377, 327] on img at bounding box center [405, 290] width 270 height 405
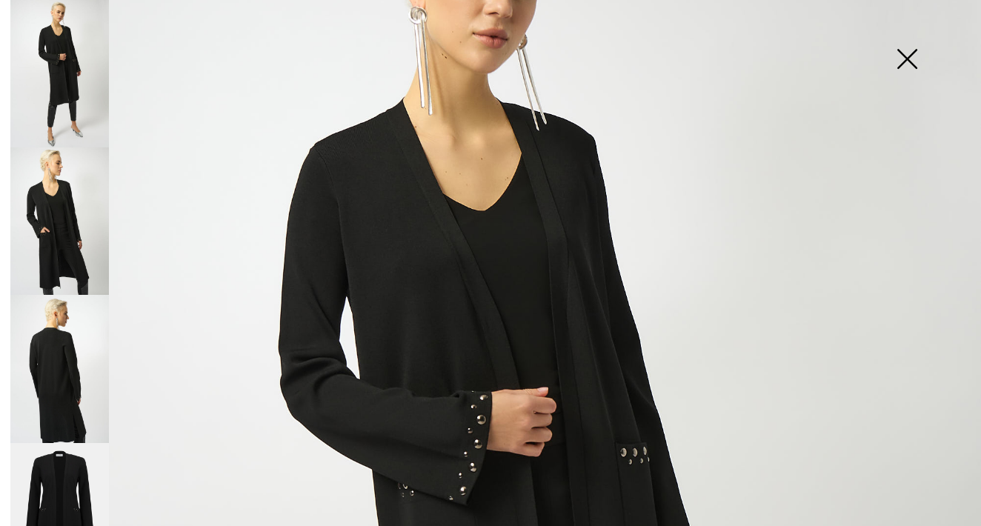
scroll to position [151, 0]
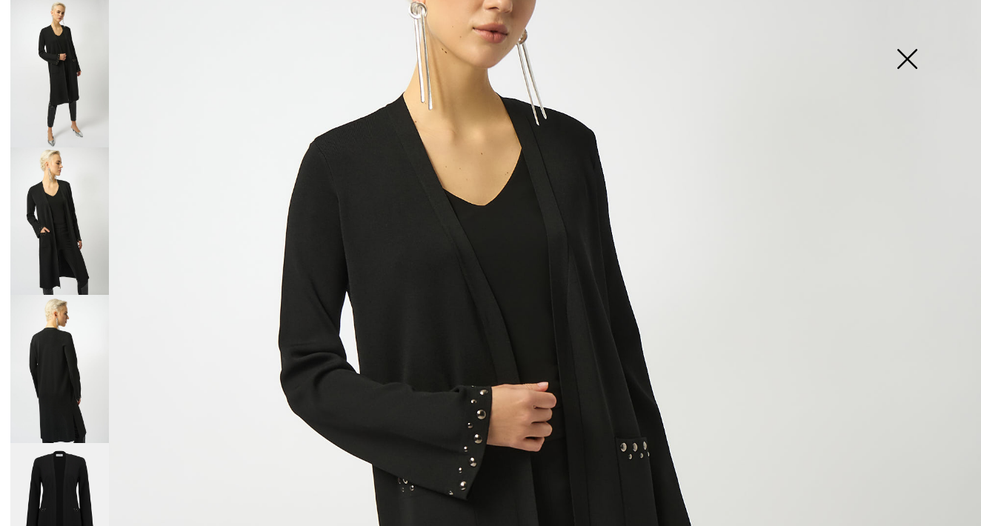
click at [79, 236] on img at bounding box center [59, 220] width 99 height 147
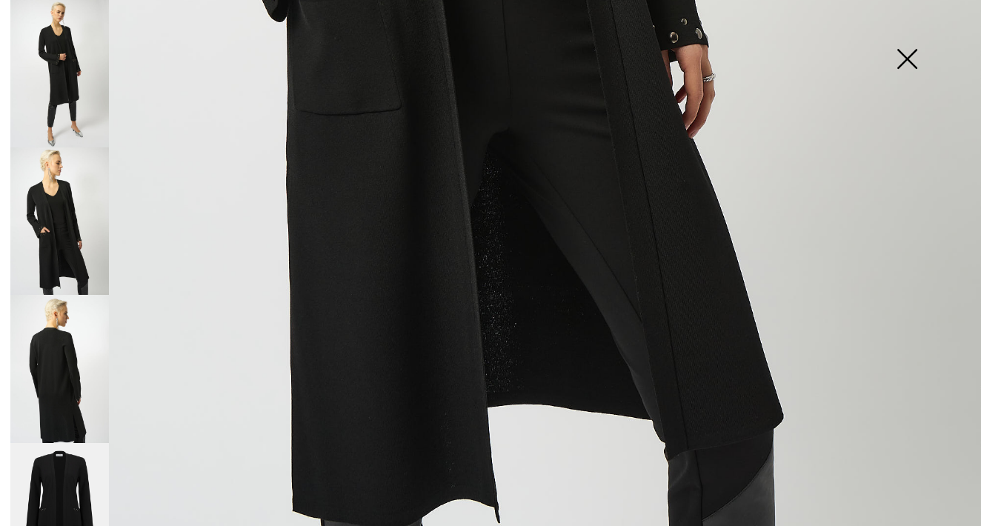
scroll to position [900, 0]
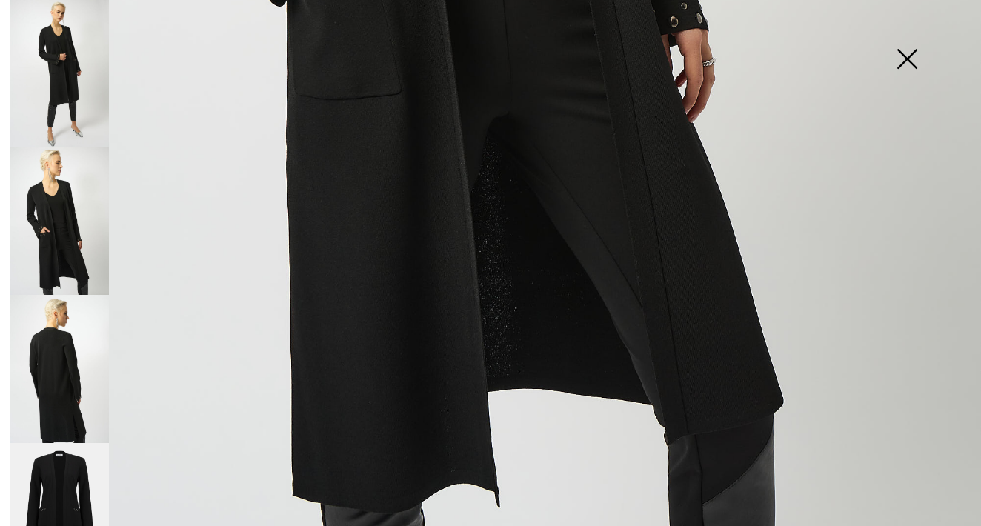
click at [73, 356] on img at bounding box center [59, 368] width 99 height 147
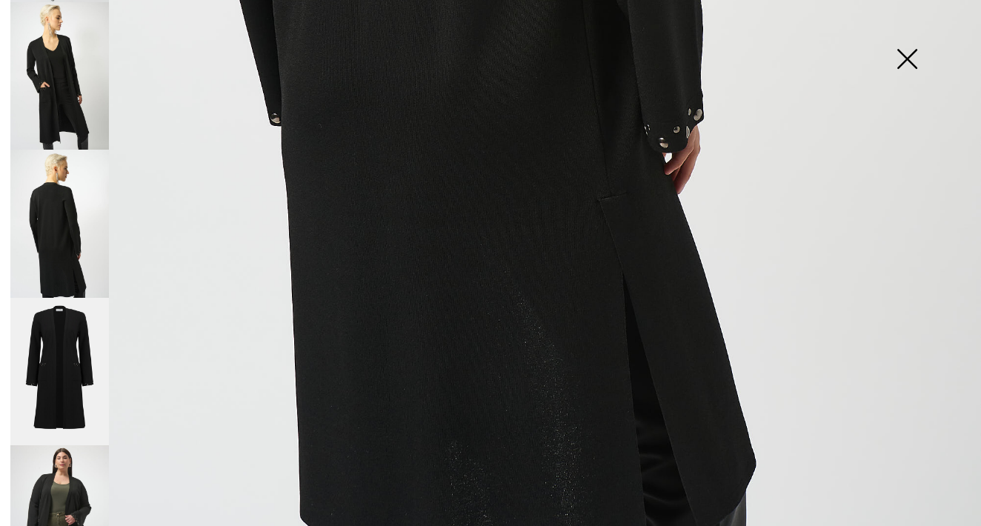
scroll to position [182, 0]
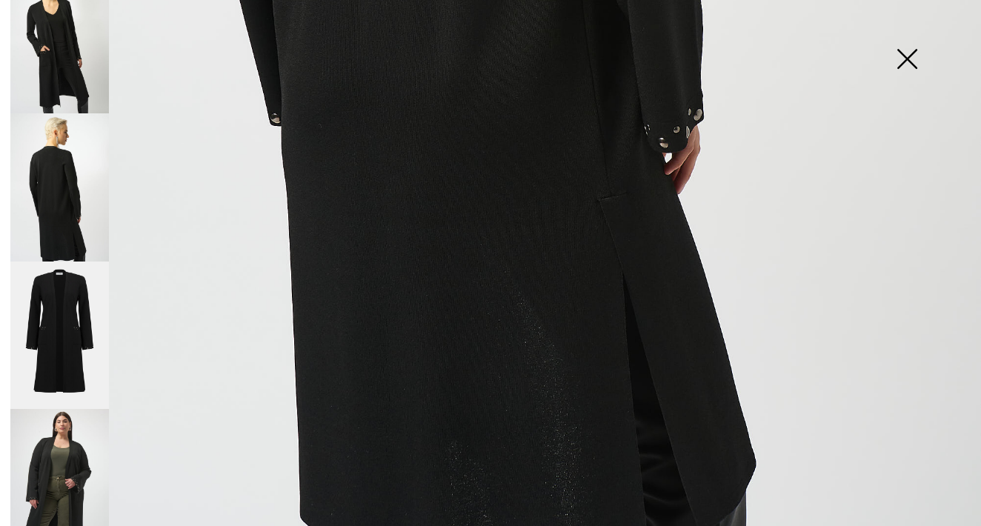
click at [79, 359] on img at bounding box center [59, 336] width 99 height 148
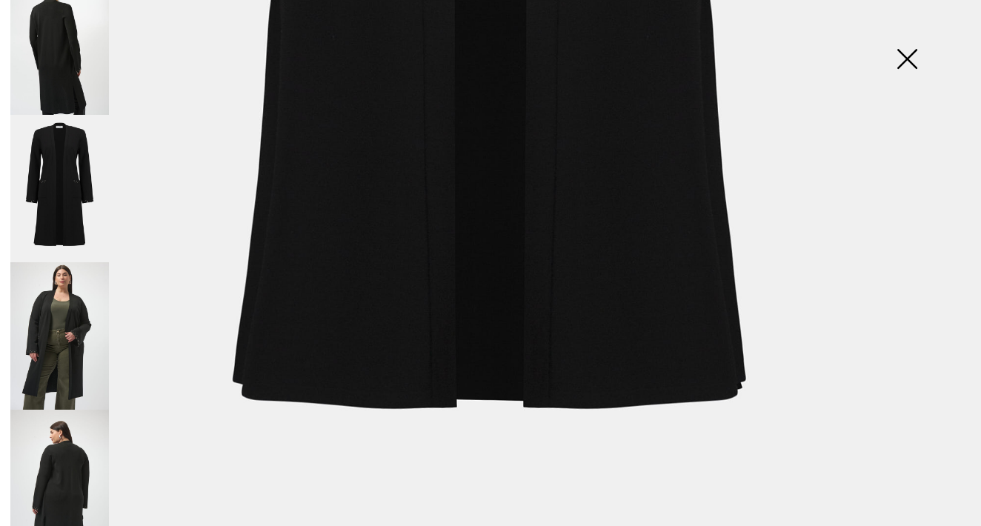
scroll to position [327, 0]
click at [73, 341] on img at bounding box center [59, 336] width 99 height 147
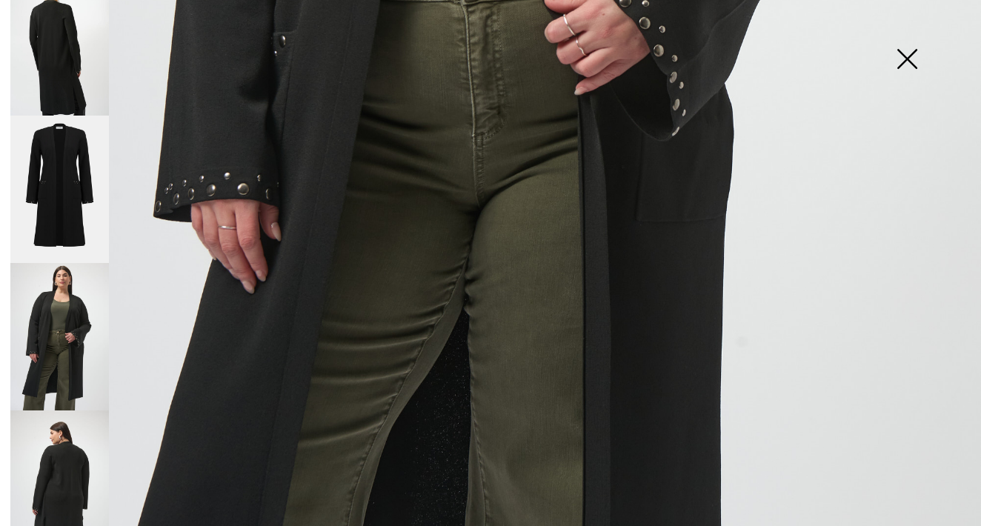
click at [69, 469] on img at bounding box center [59, 483] width 99 height 147
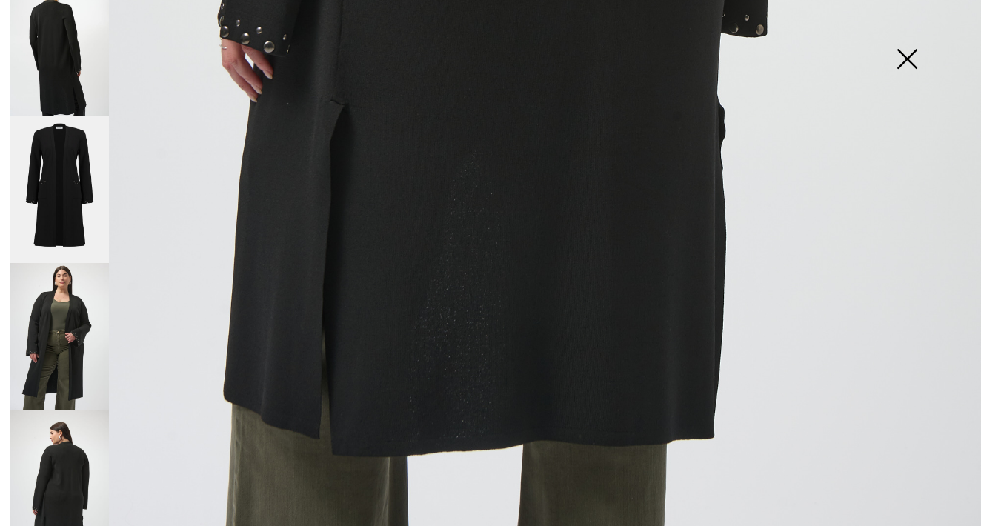
scroll to position [944, 0]
click at [901, 53] on img at bounding box center [907, 60] width 74 height 76
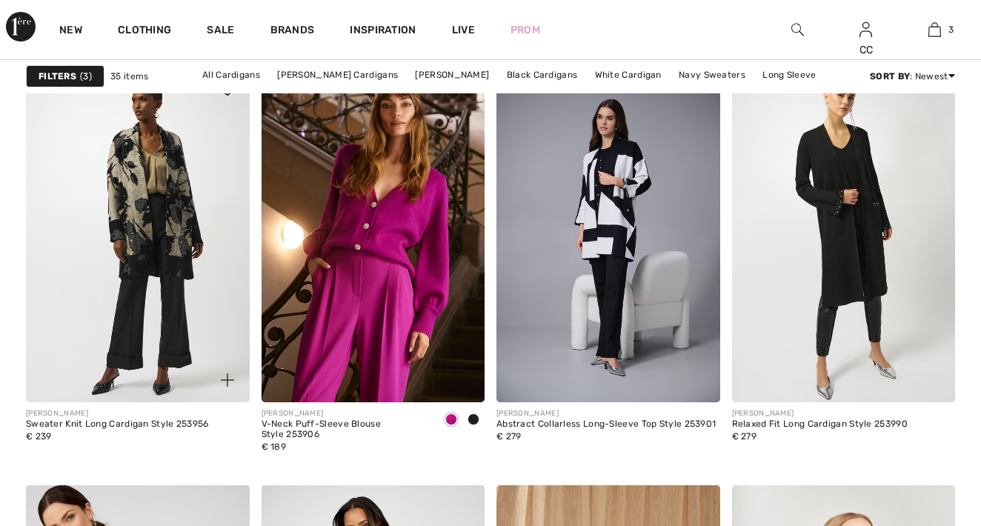
click at [136, 279] on img at bounding box center [138, 234] width 224 height 335
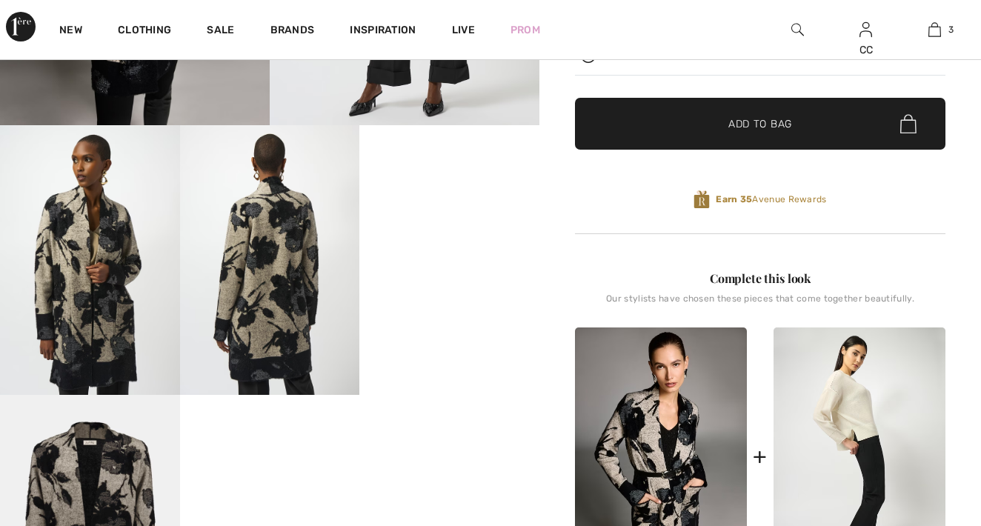
scroll to position [368, 0]
click at [301, 315] on img at bounding box center [270, 260] width 180 height 270
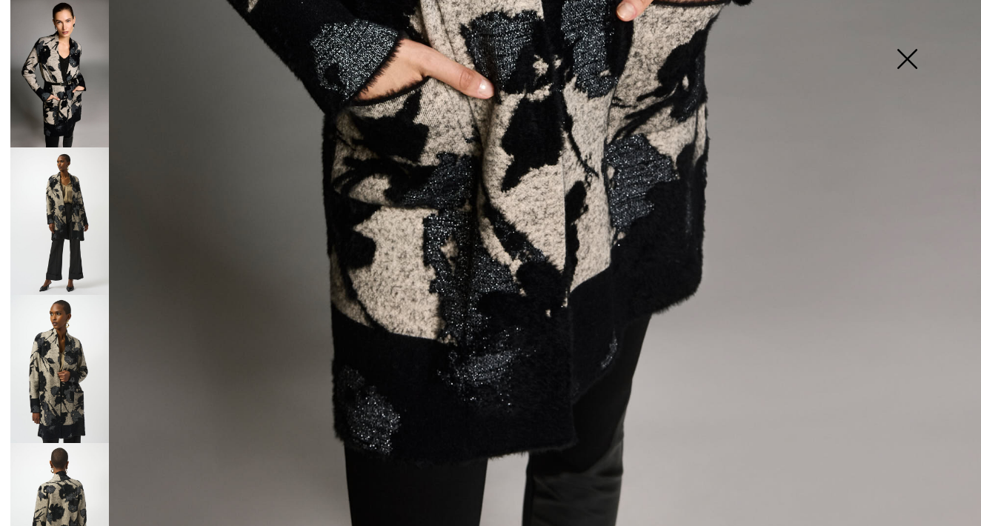
scroll to position [906, 0]
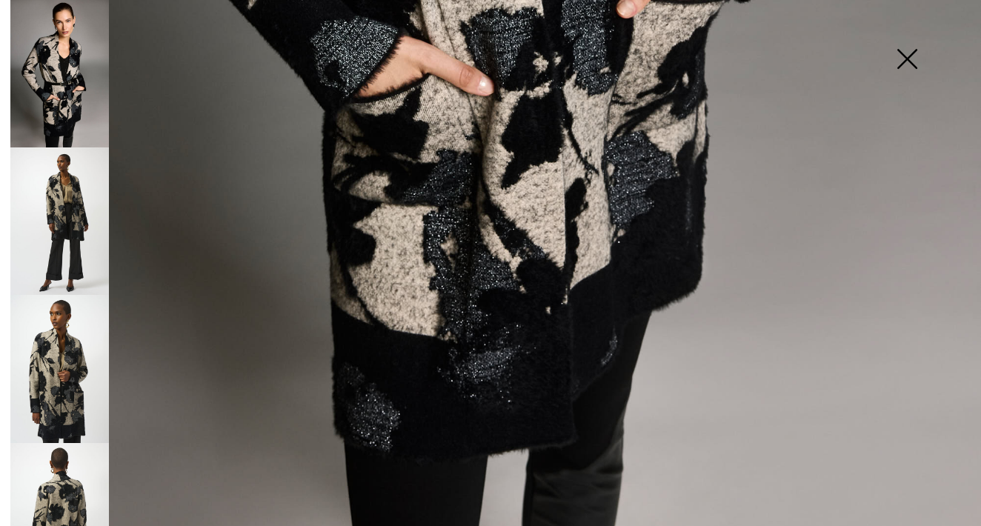
click at [79, 345] on img at bounding box center [59, 368] width 99 height 147
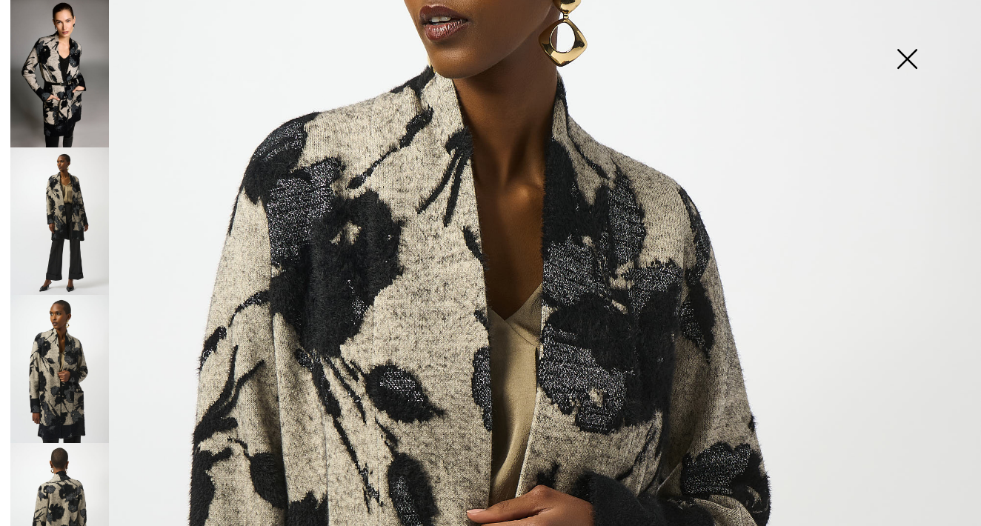
scroll to position [259, 0]
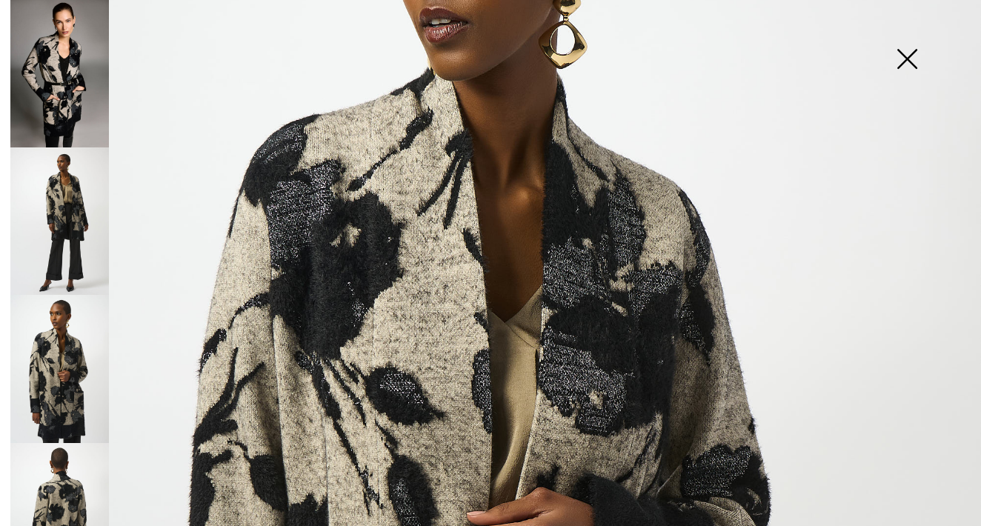
click at [50, 80] on img at bounding box center [59, 73] width 99 height 147
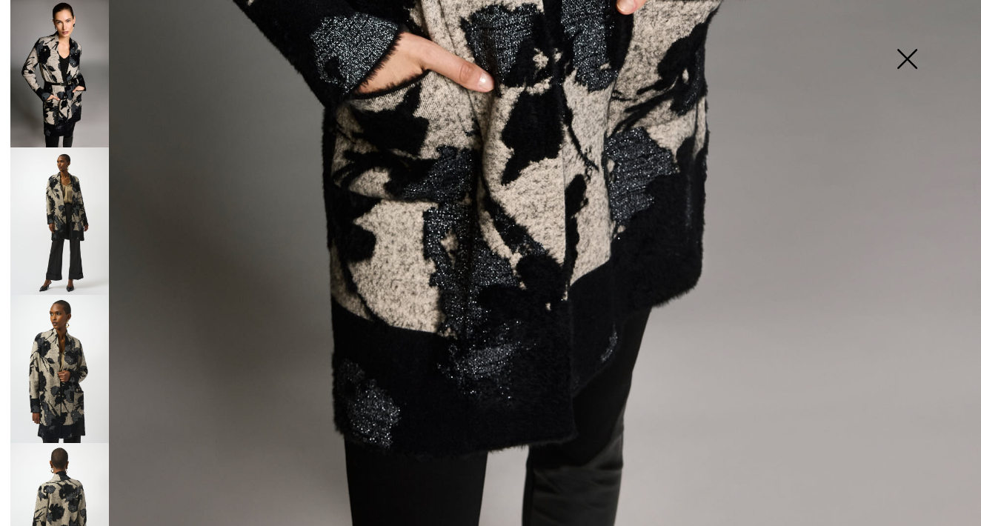
scroll to position [917, 0]
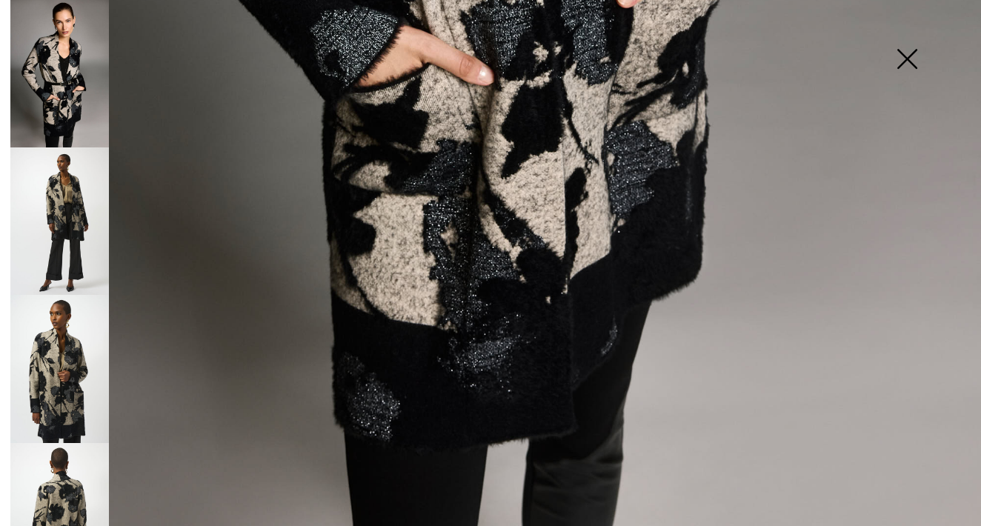
click at [79, 204] on img at bounding box center [59, 220] width 99 height 147
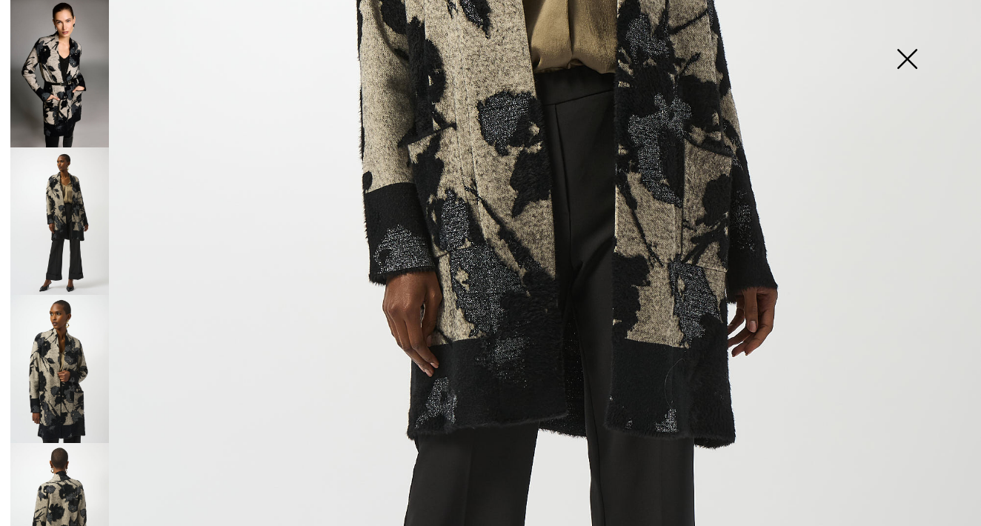
scroll to position [486, 0]
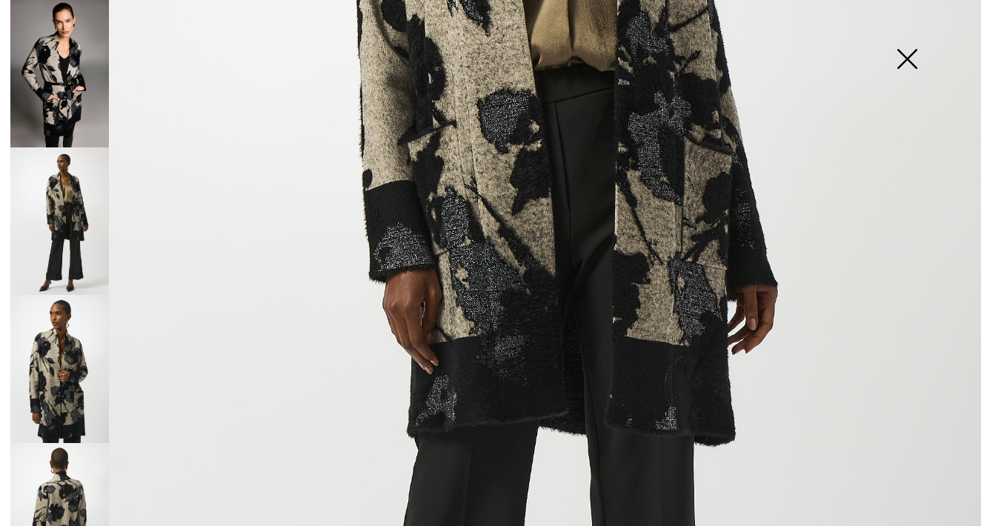
click at [96, 251] on img at bounding box center [59, 220] width 99 height 147
click at [83, 351] on img at bounding box center [59, 368] width 99 height 147
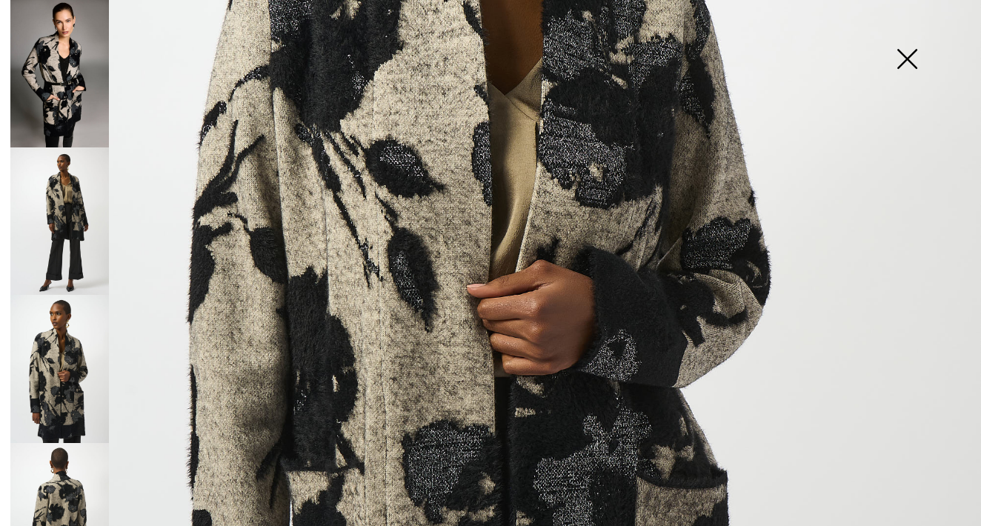
click at [908, 61] on img at bounding box center [907, 60] width 74 height 76
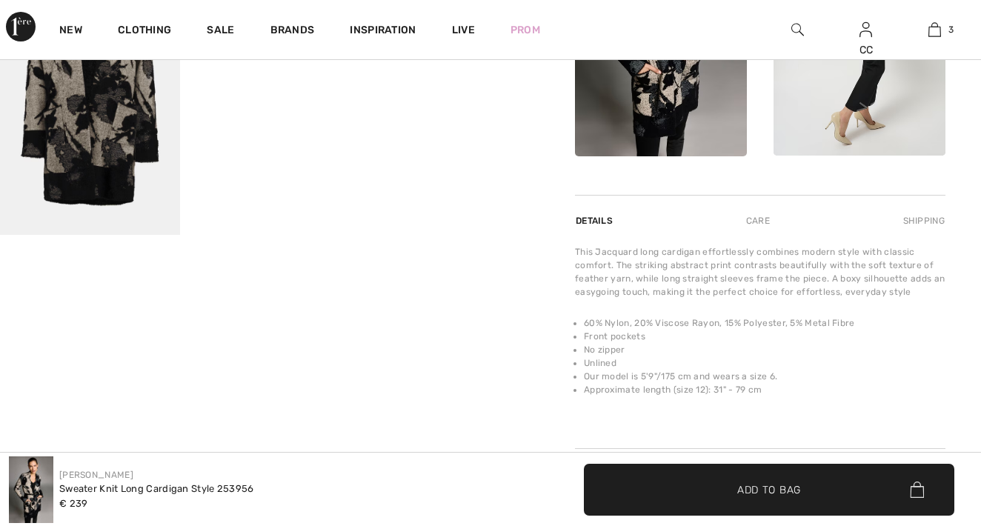
scroll to position [800, 0]
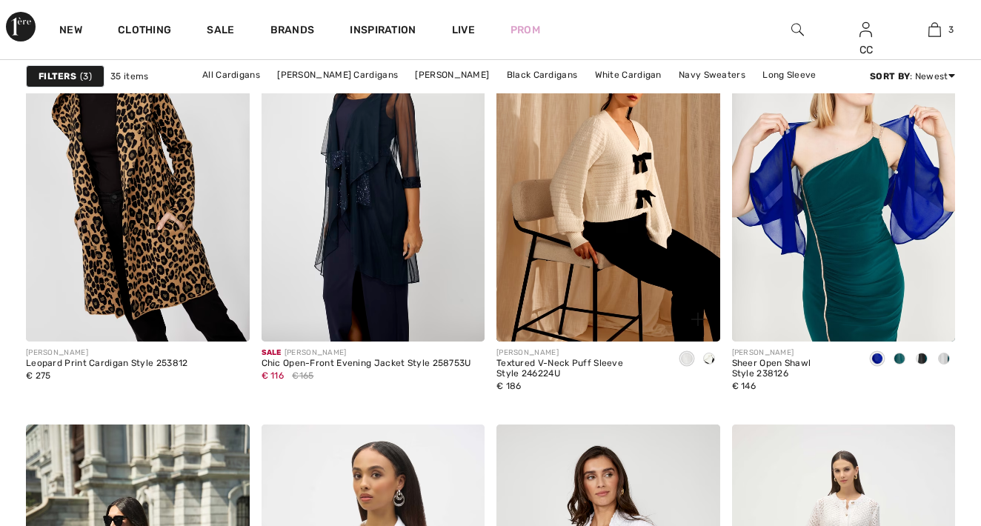
scroll to position [2440, 0]
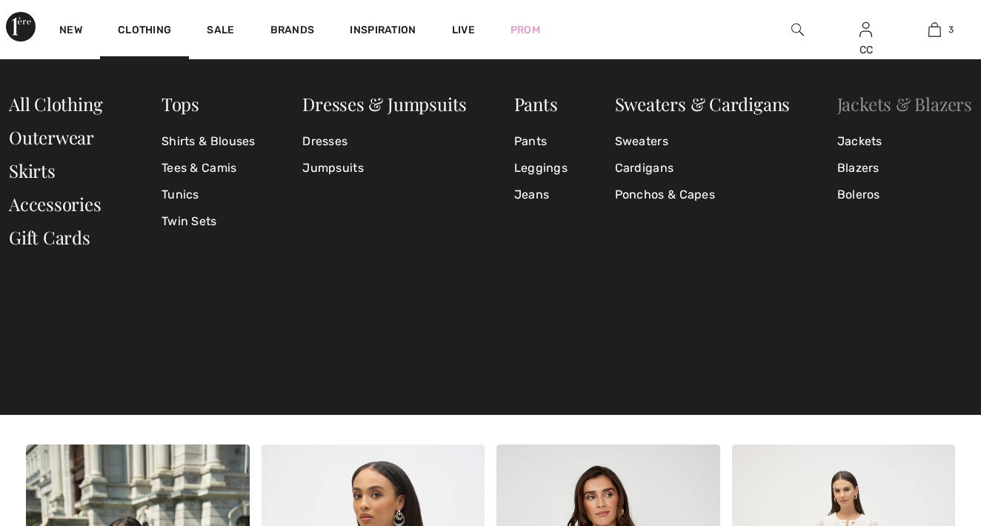
click at [873, 104] on link "Jackets & Blazers" at bounding box center [904, 104] width 135 height 24
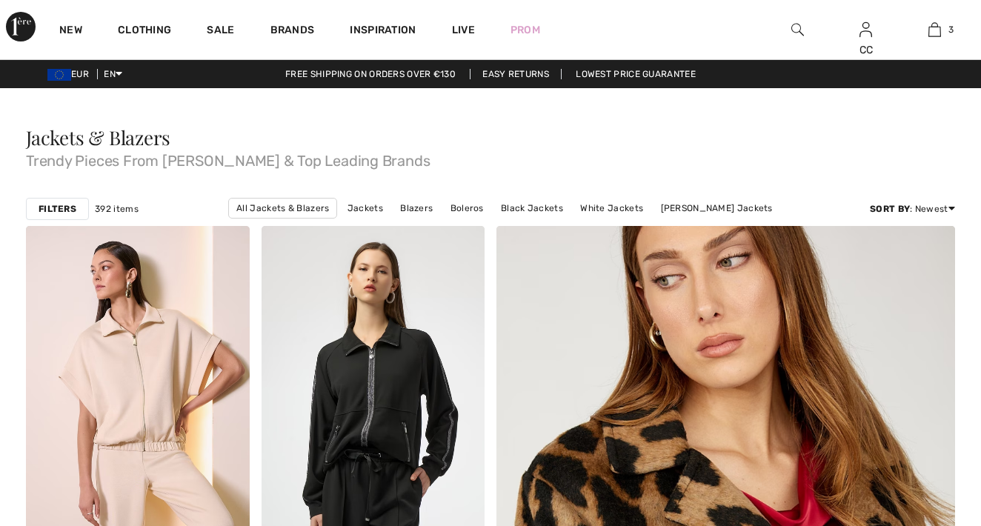
click at [57, 208] on strong "Filters" at bounding box center [58, 208] width 38 height 13
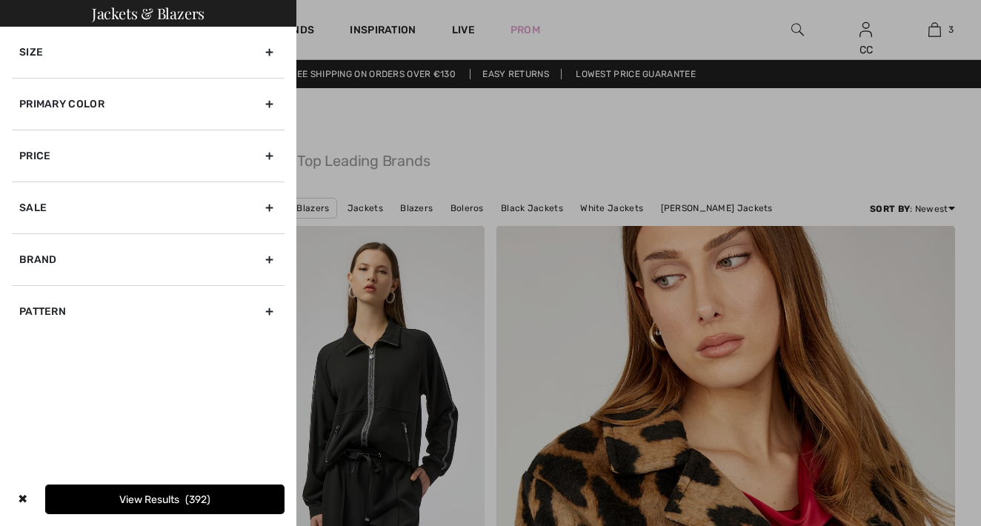
click at [64, 54] on div "Size" at bounding box center [148, 52] width 273 height 51
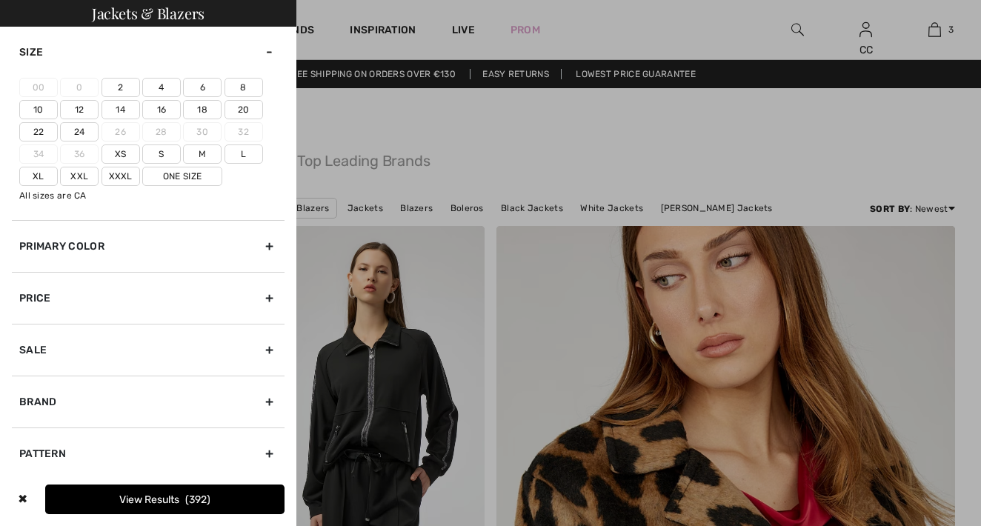
click at [78, 134] on label "24" at bounding box center [79, 131] width 39 height 19
click at [0, 0] on input"] "24" at bounding box center [0, 0] width 0 height 0
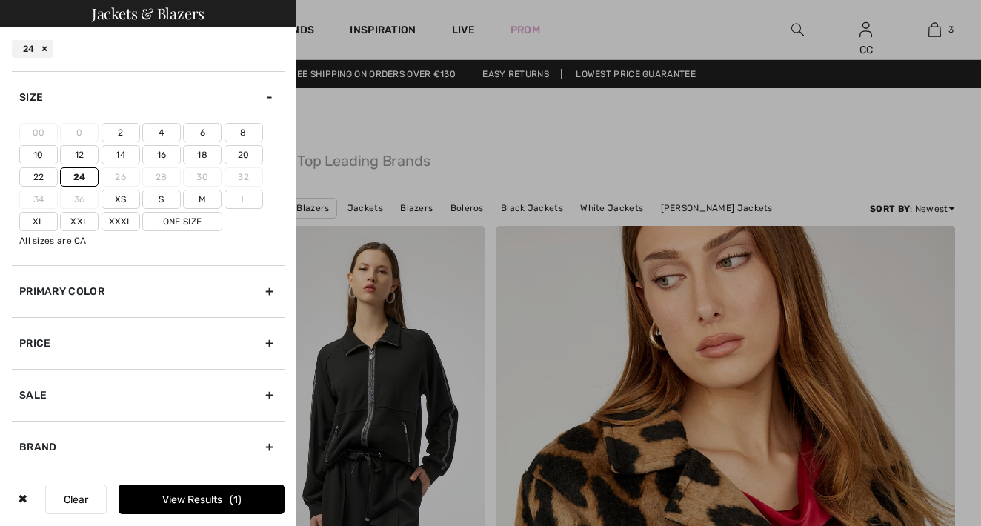
click at [112, 224] on label "Xxxl" at bounding box center [121, 221] width 39 height 19
click at [0, 0] on input"] "Xxxl" at bounding box center [0, 0] width 0 height 0
click at [152, 512] on button "View Results 2" at bounding box center [202, 500] width 166 height 30
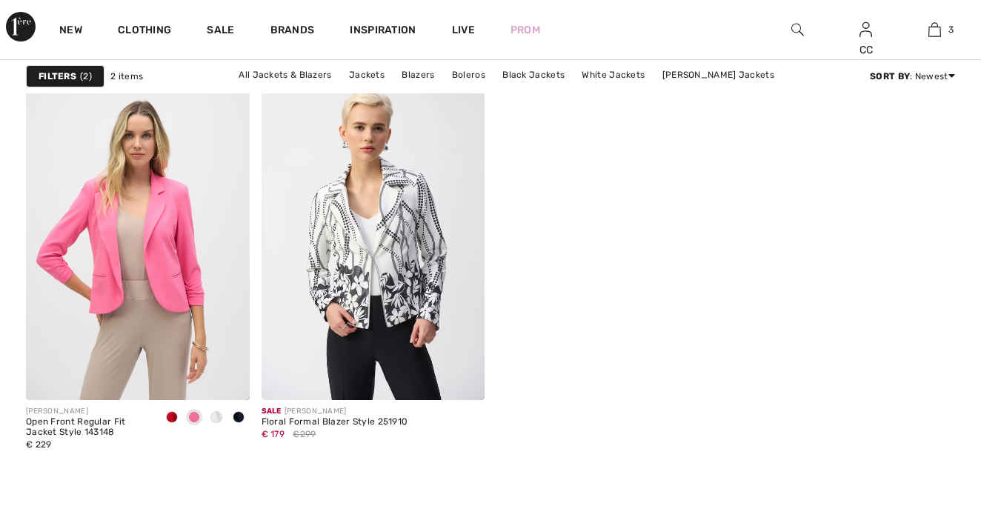
scroll to position [173, 0]
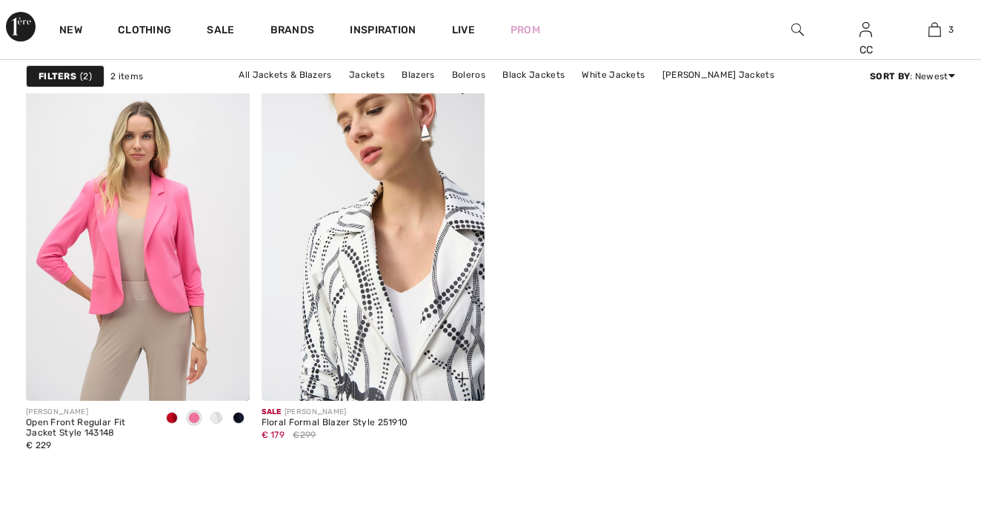
click at [434, 258] on img at bounding box center [374, 233] width 224 height 335
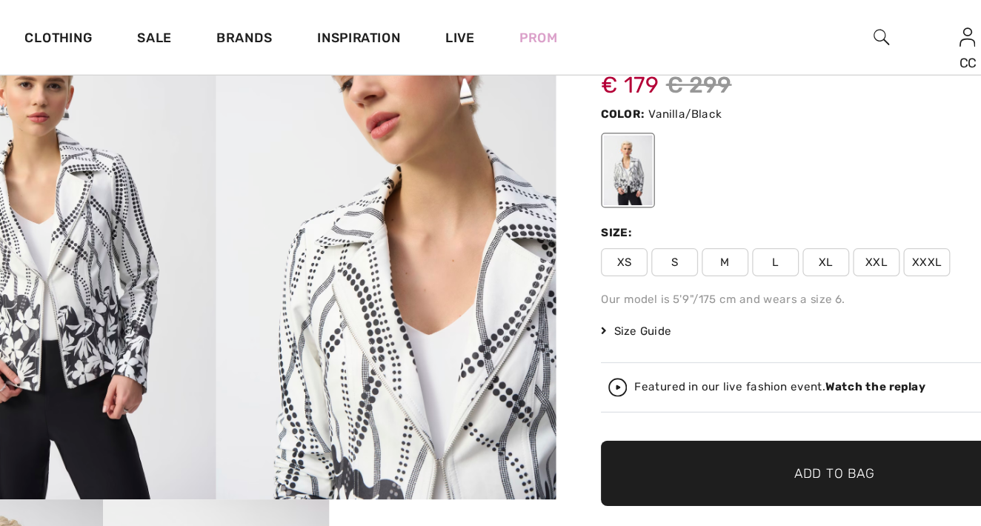
scroll to position [47, 0]
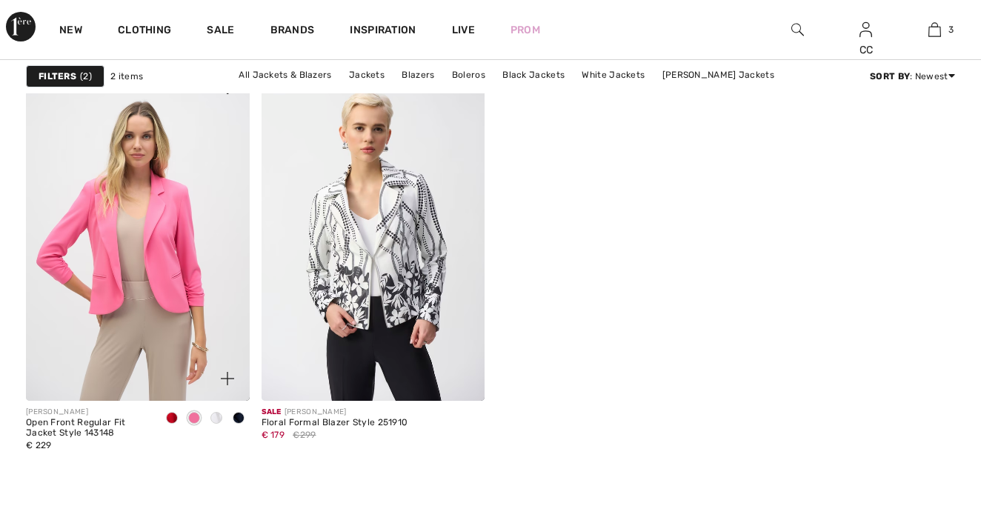
scroll to position [173, 0]
click at [174, 417] on span at bounding box center [172, 418] width 12 height 12
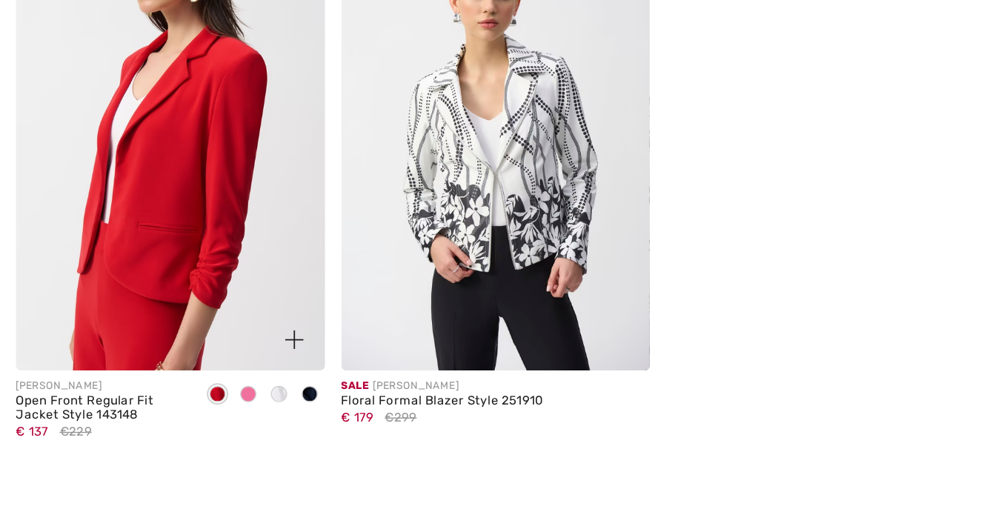
scroll to position [162, 0]
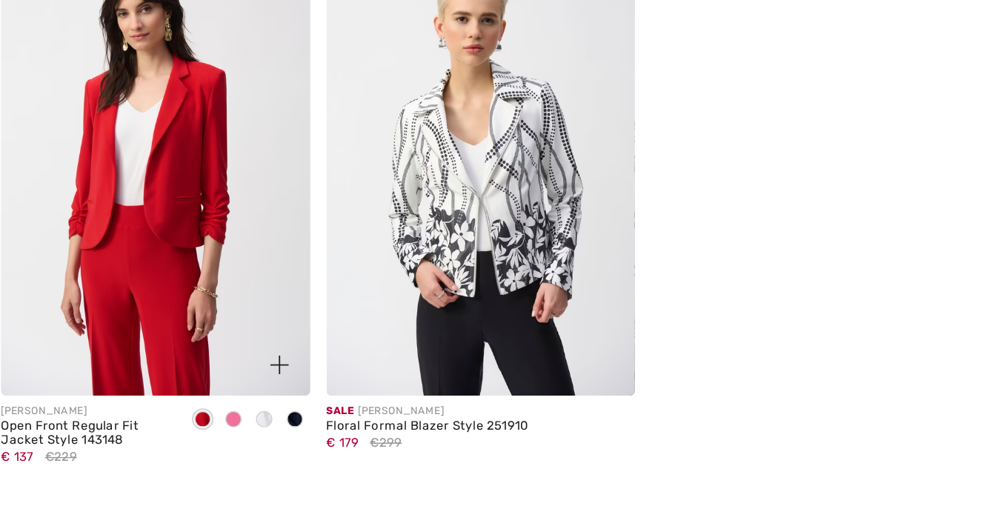
click at [210, 423] on span at bounding box center [216, 429] width 12 height 12
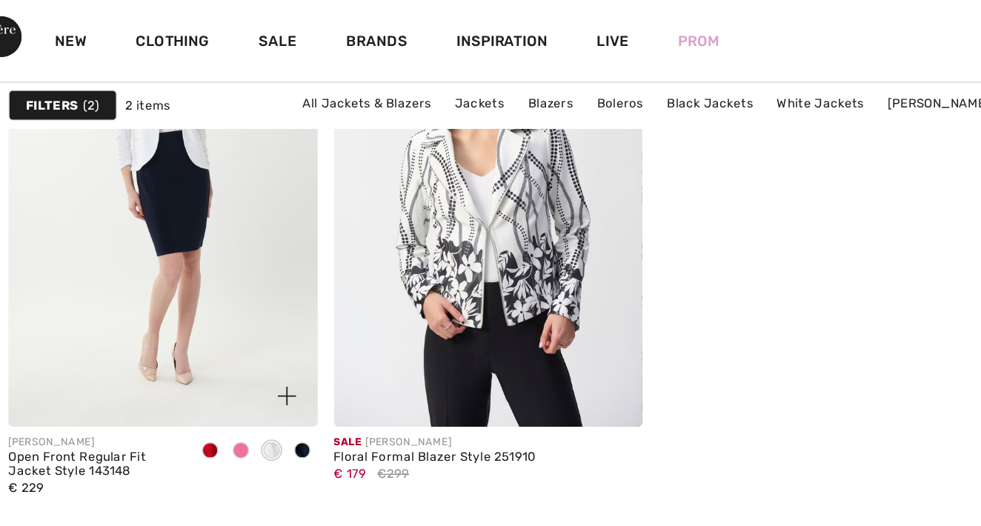
scroll to position [252, 0]
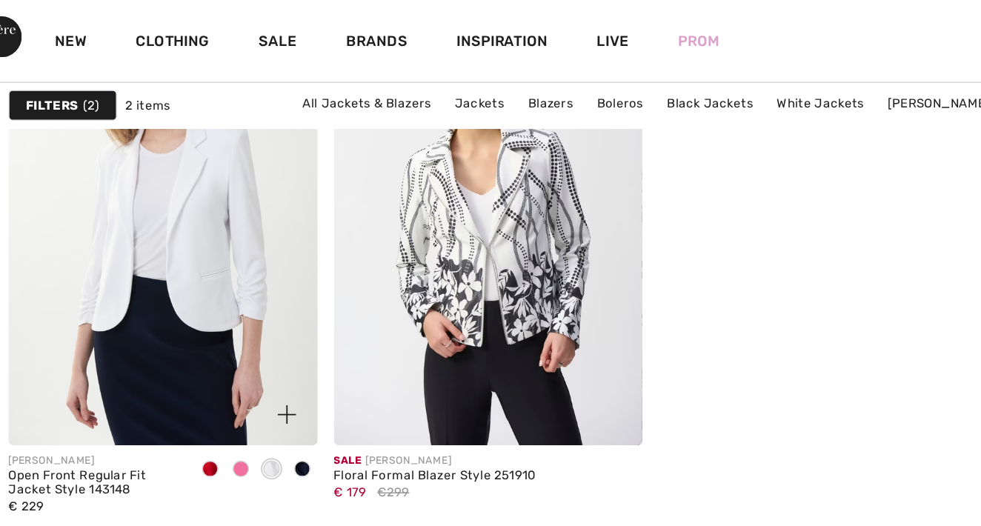
click at [159, 176] on img at bounding box center [138, 154] width 224 height 335
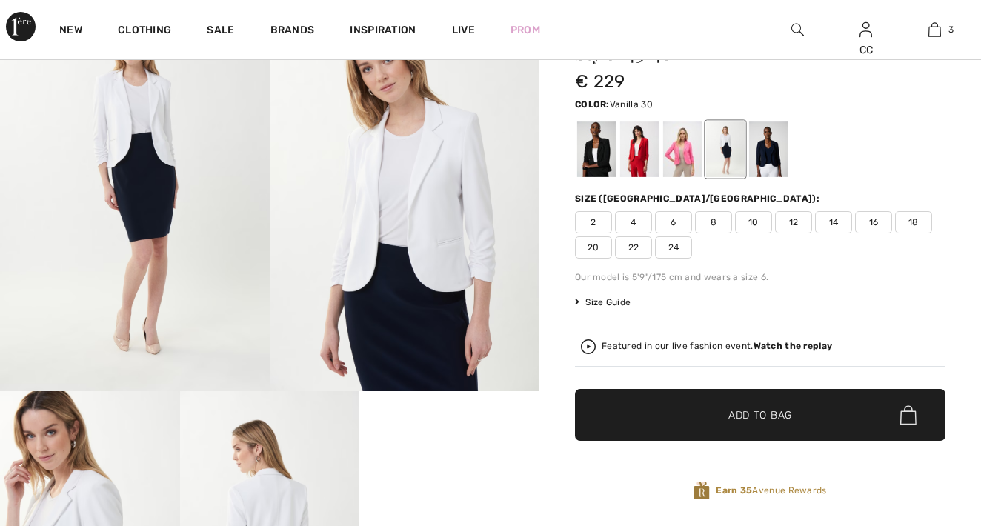
scroll to position [101, 0]
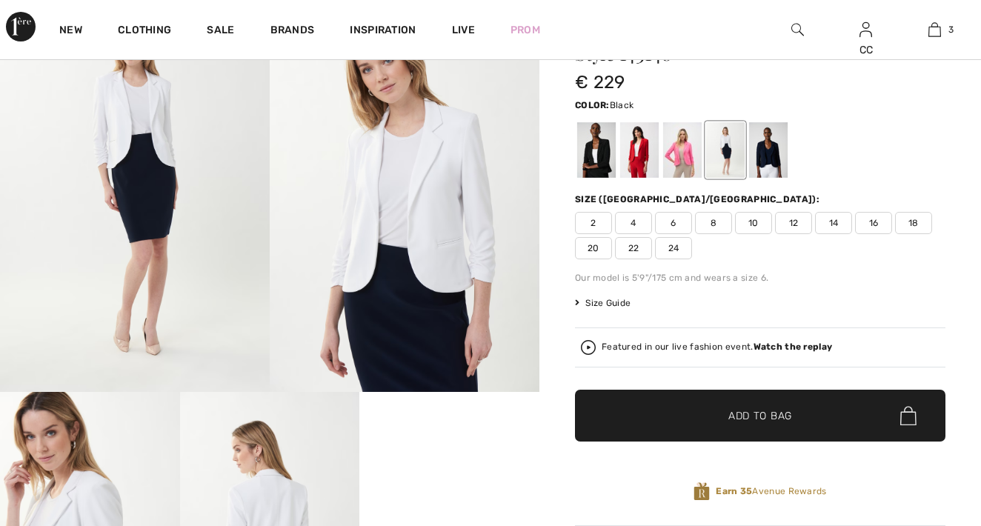
click at [598, 164] on div at bounding box center [596, 150] width 39 height 56
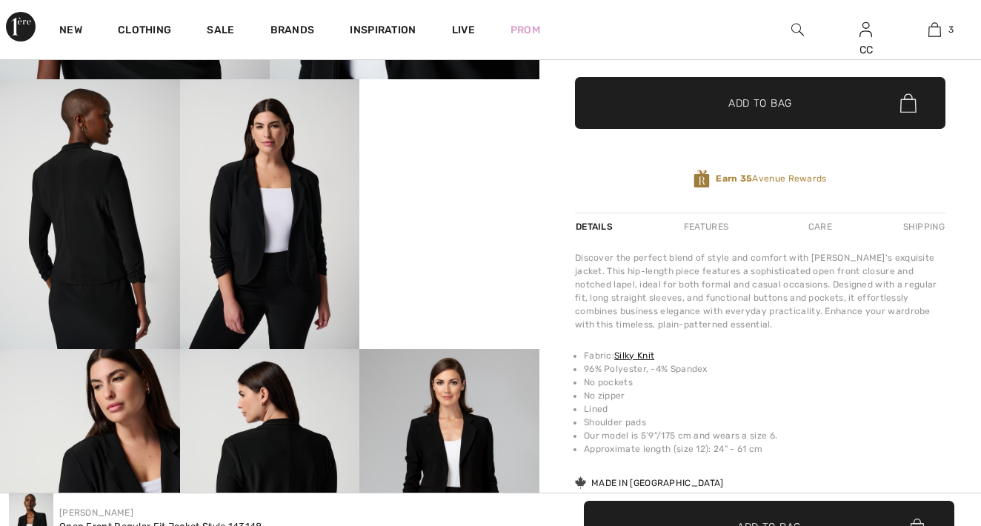
scroll to position [353, 0]
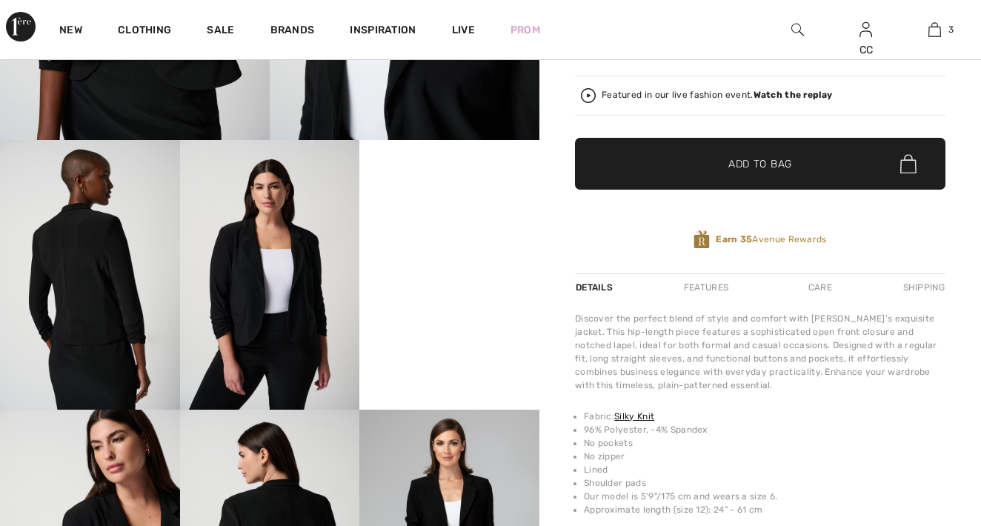
click at [307, 305] on img at bounding box center [270, 275] width 180 height 270
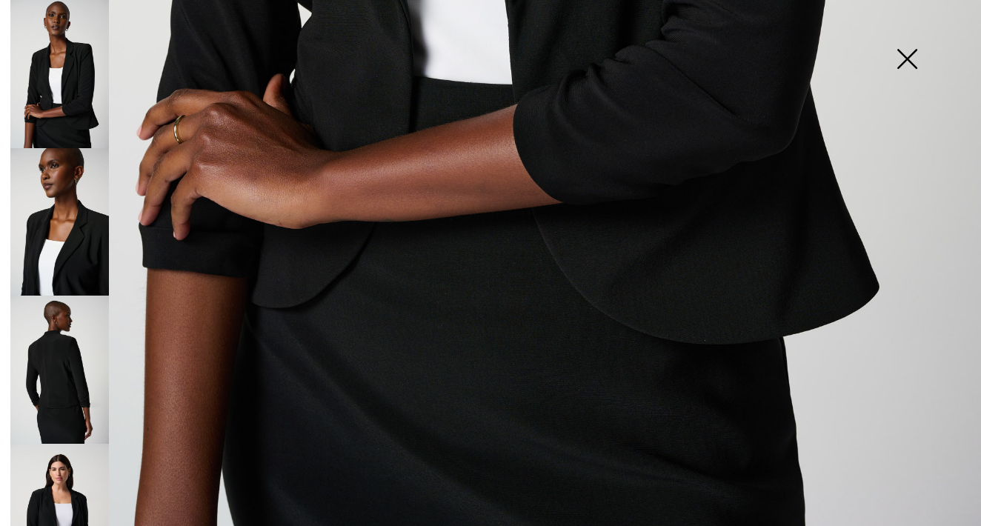
scroll to position [945, 0]
click at [75, 458] on img at bounding box center [59, 518] width 99 height 148
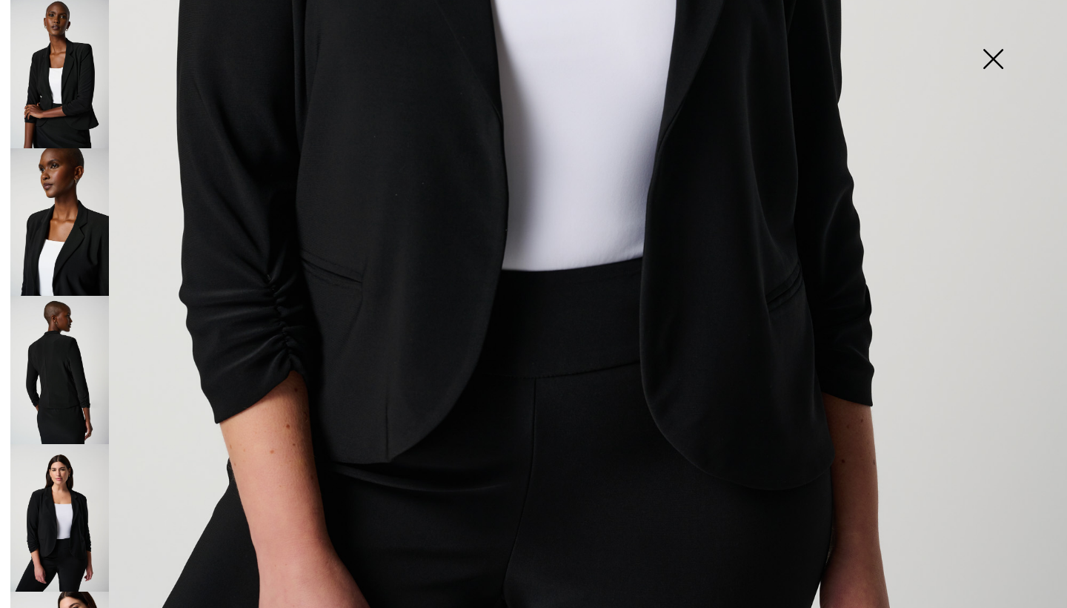
scroll to position [762, 0]
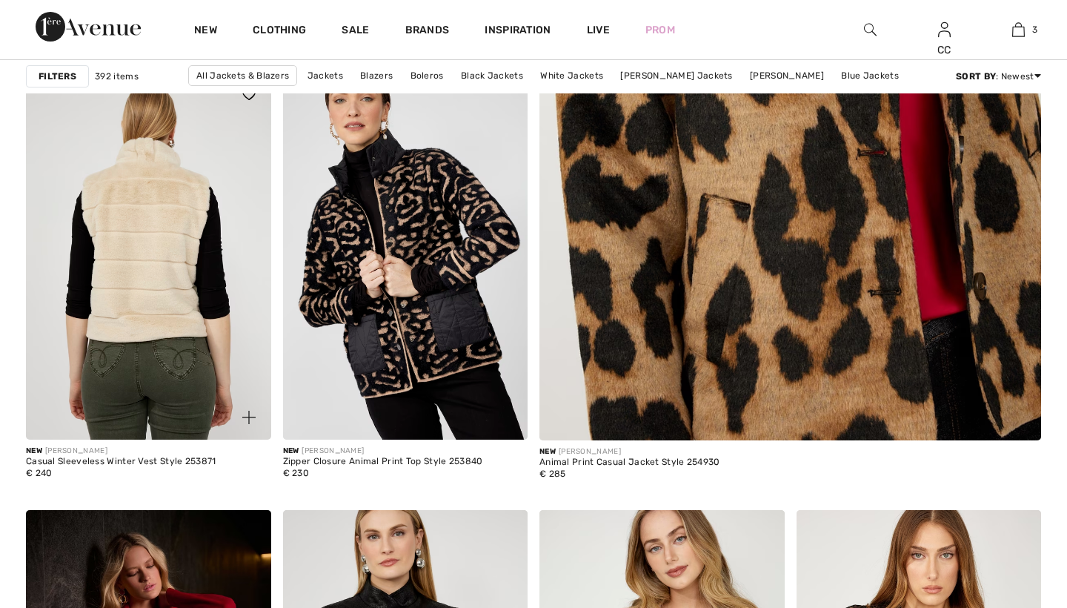
scroll to position [557, 0]
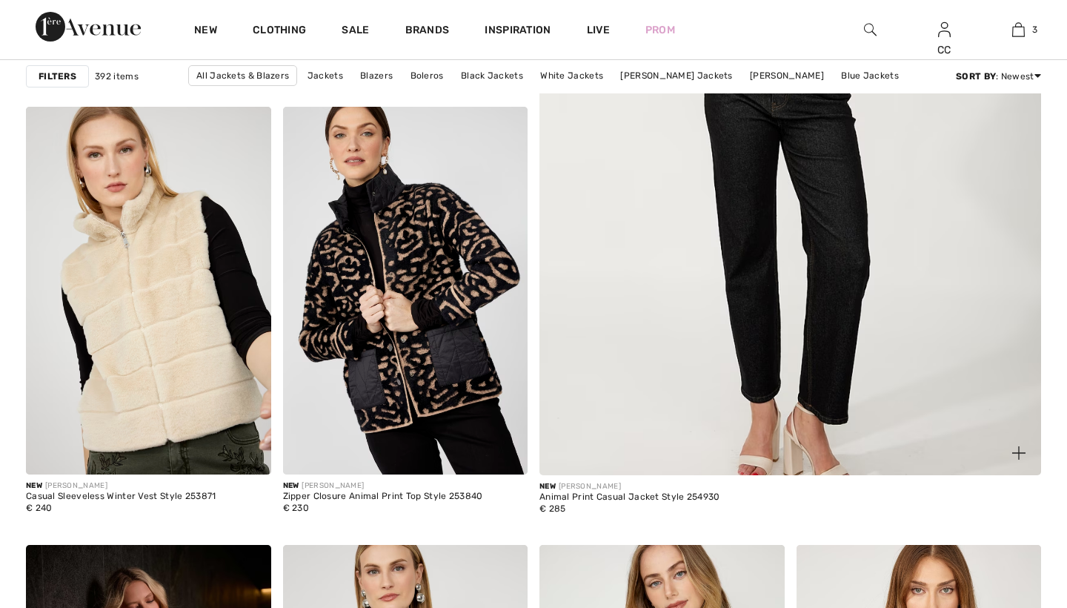
click at [654, 293] on img at bounding box center [790, 120] width 602 height 903
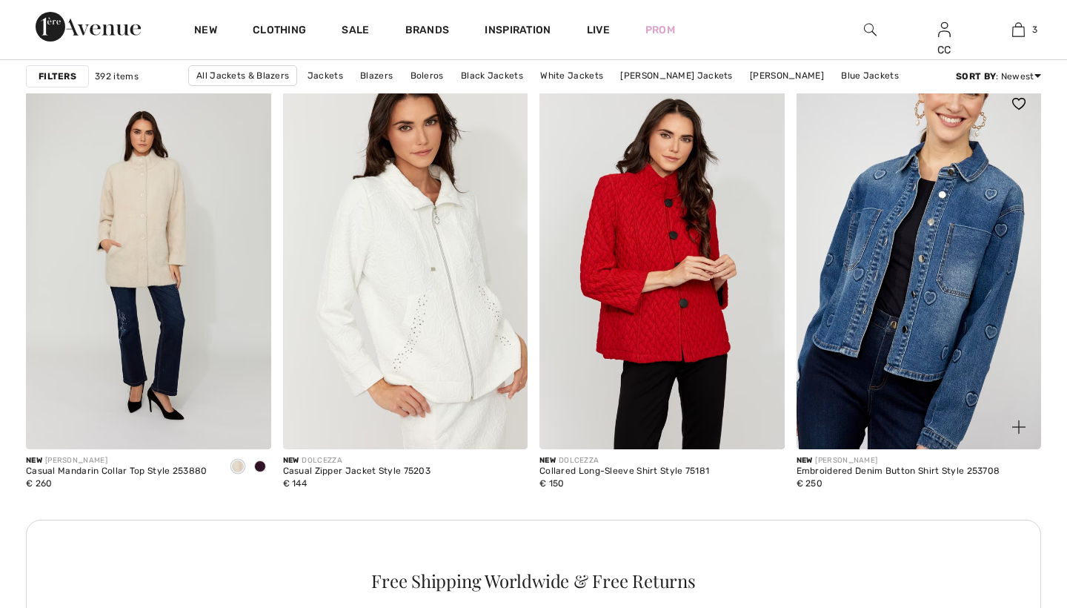
scroll to position [1463, 0]
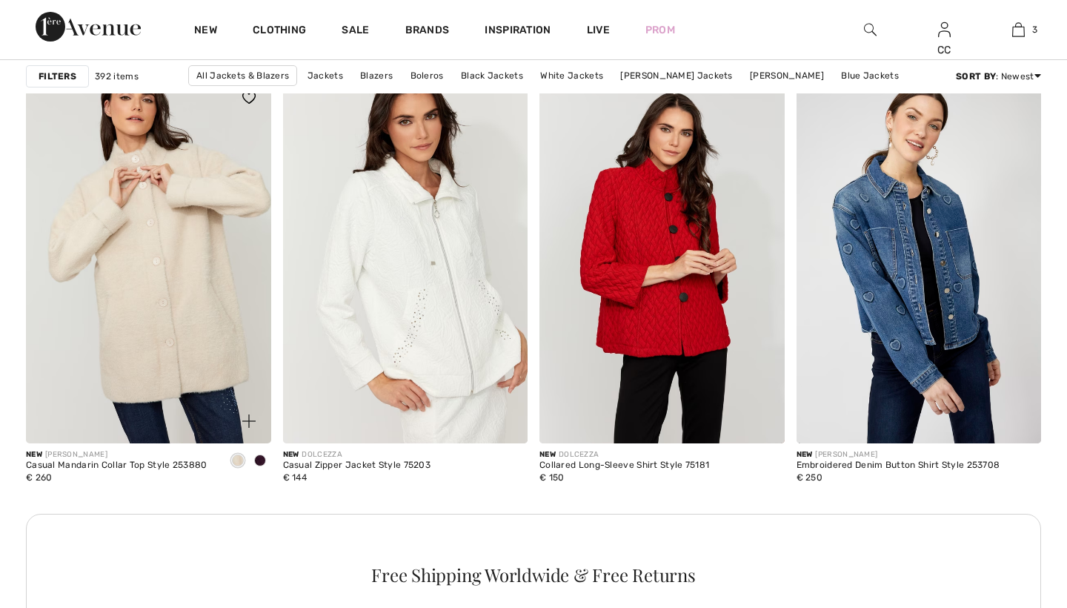
click at [191, 305] on img at bounding box center [148, 260] width 245 height 368
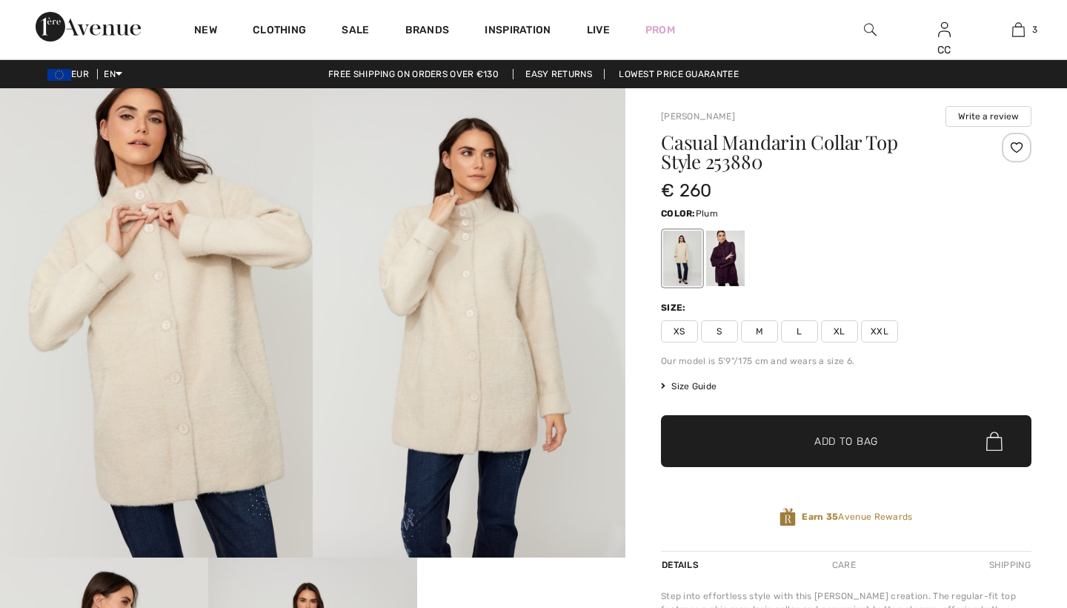
click at [736, 269] on div at bounding box center [725, 258] width 39 height 56
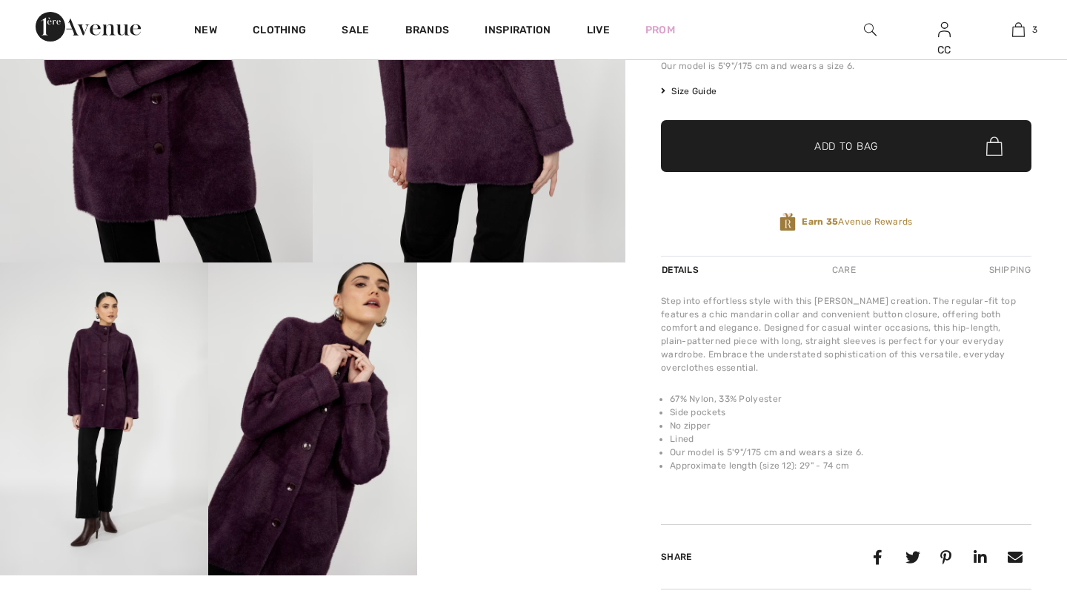
scroll to position [291, 0]
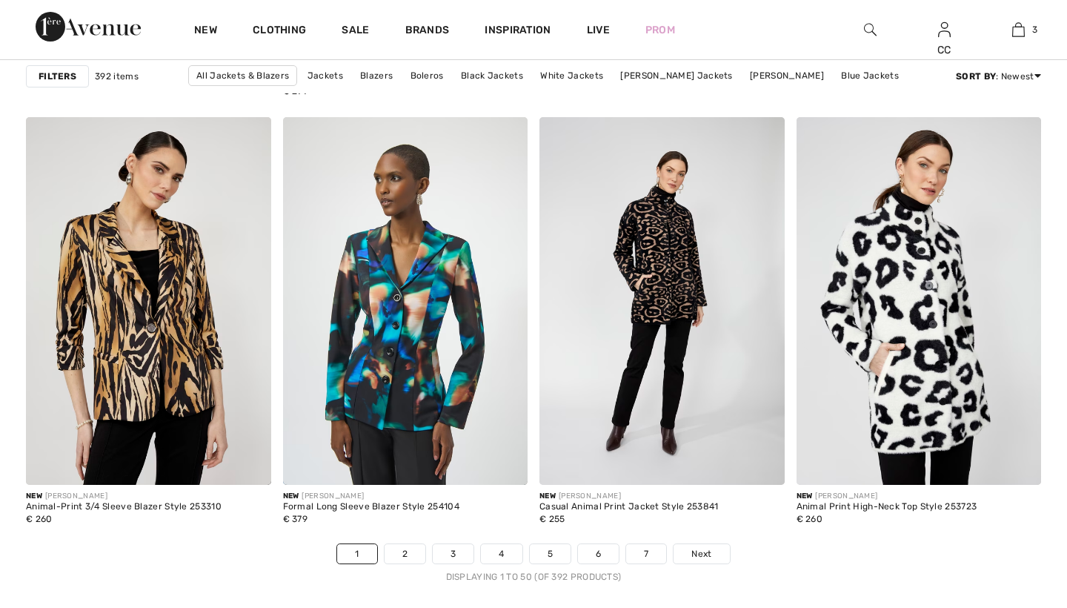
scroll to position [6310, 0]
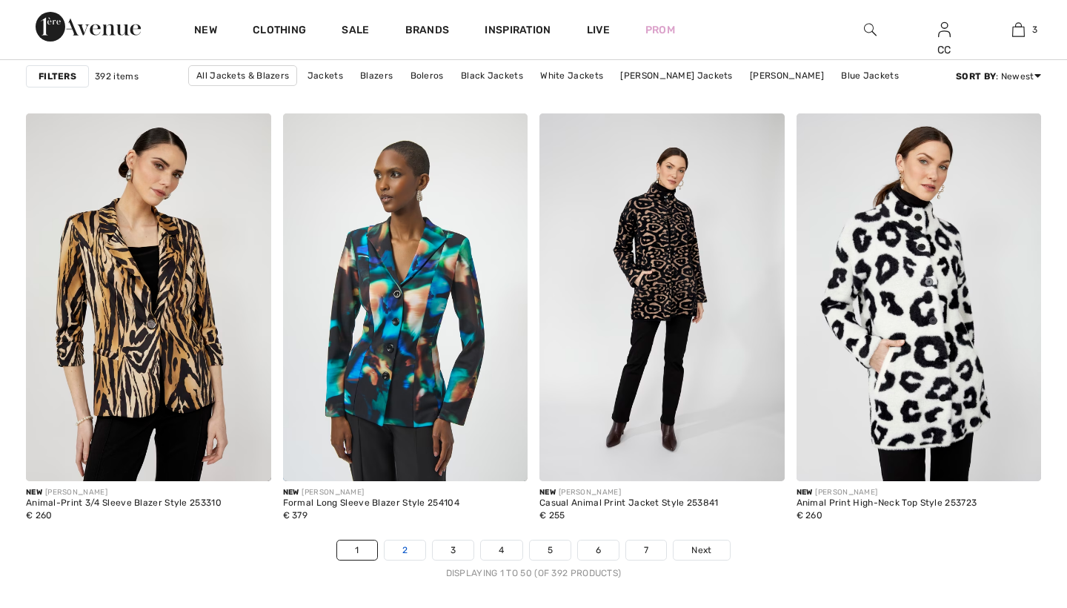
click at [401, 548] on link "2" at bounding box center [405, 549] width 41 height 19
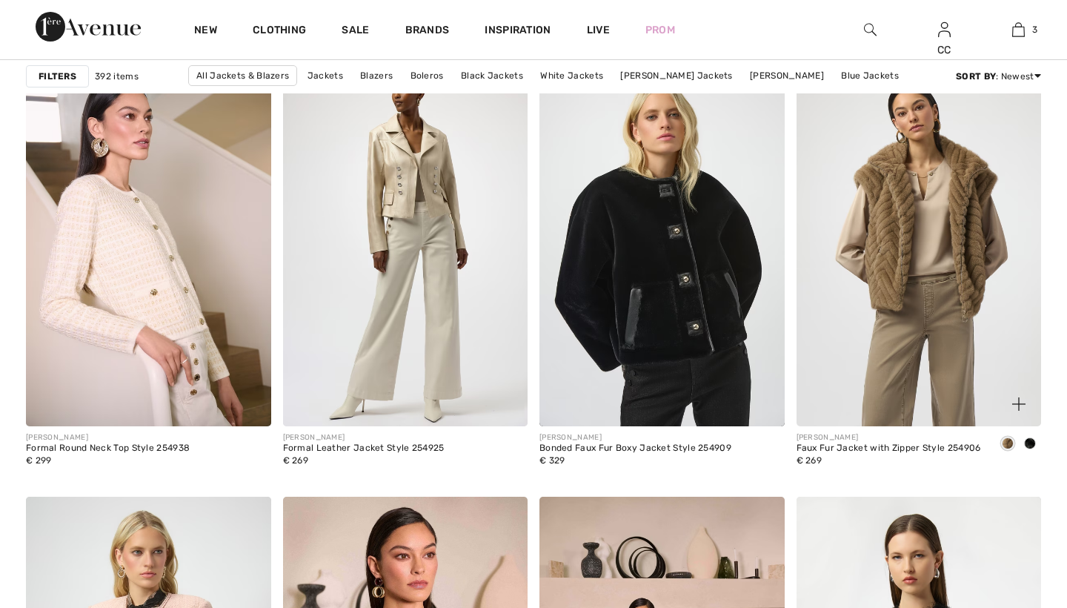
scroll to position [5917, 0]
